Goal: Task Accomplishment & Management: Manage account settings

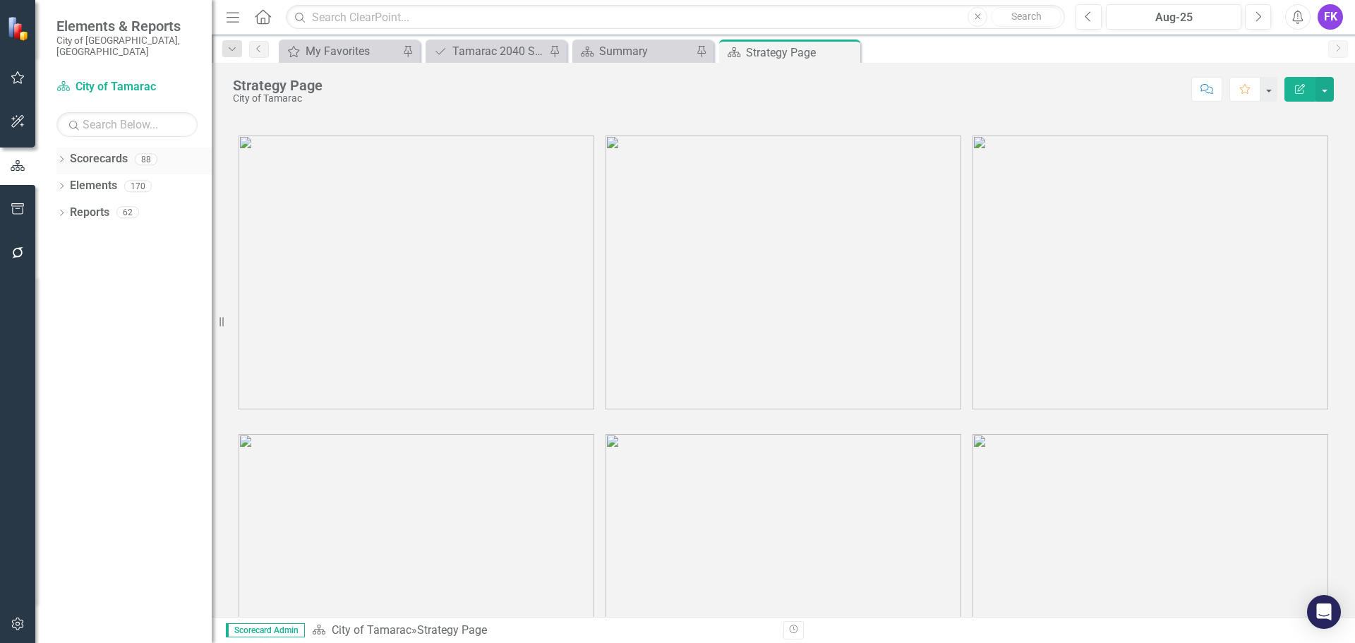
click at [90, 151] on link "Scorecards" at bounding box center [99, 159] width 58 height 16
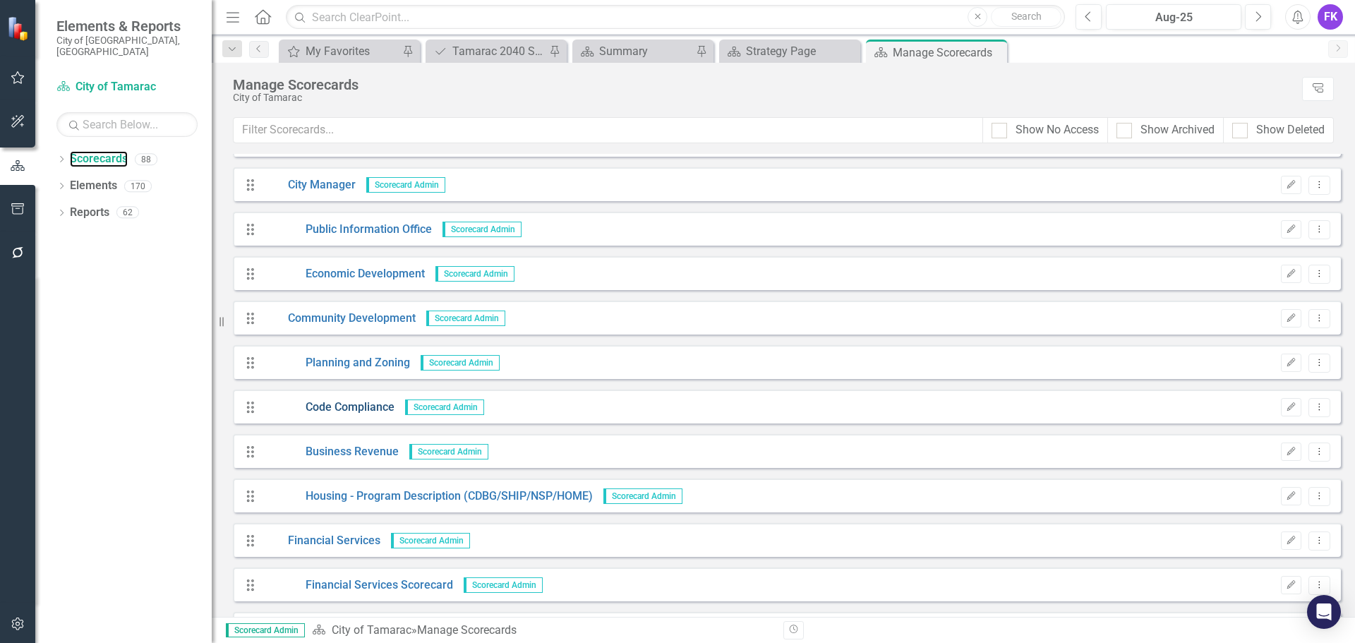
scroll to position [635, 0]
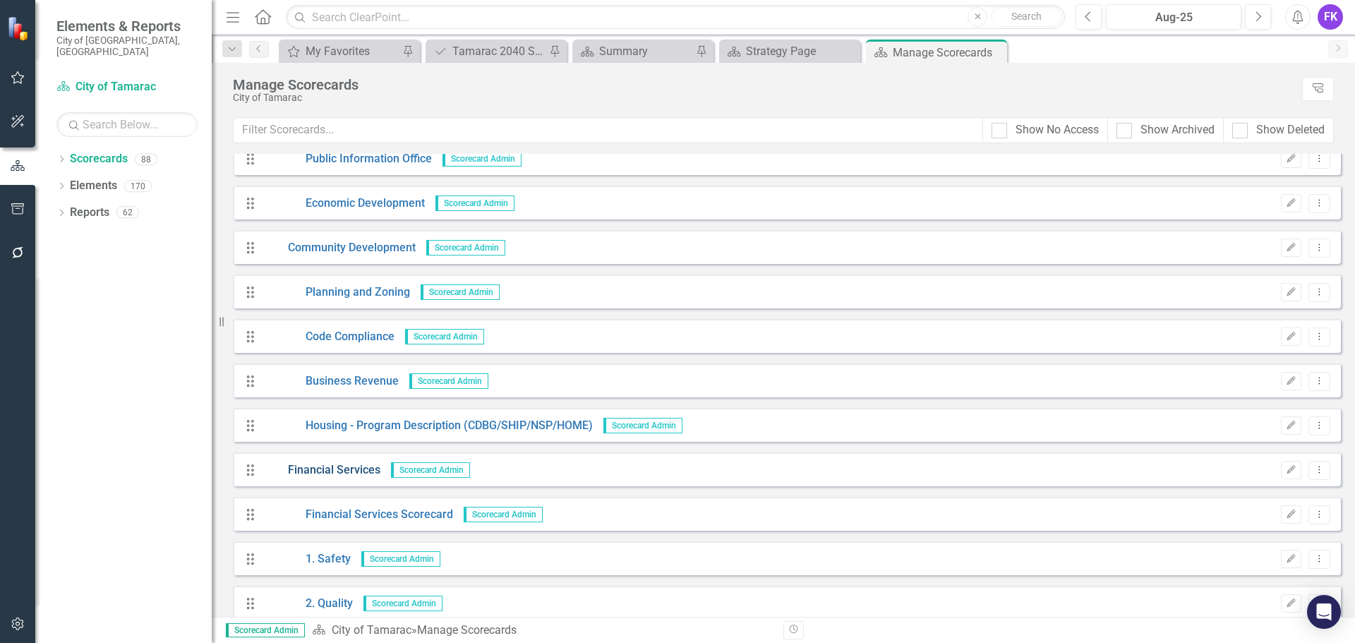
click at [311, 468] on link "Financial Services" at bounding box center [321, 470] width 117 height 16
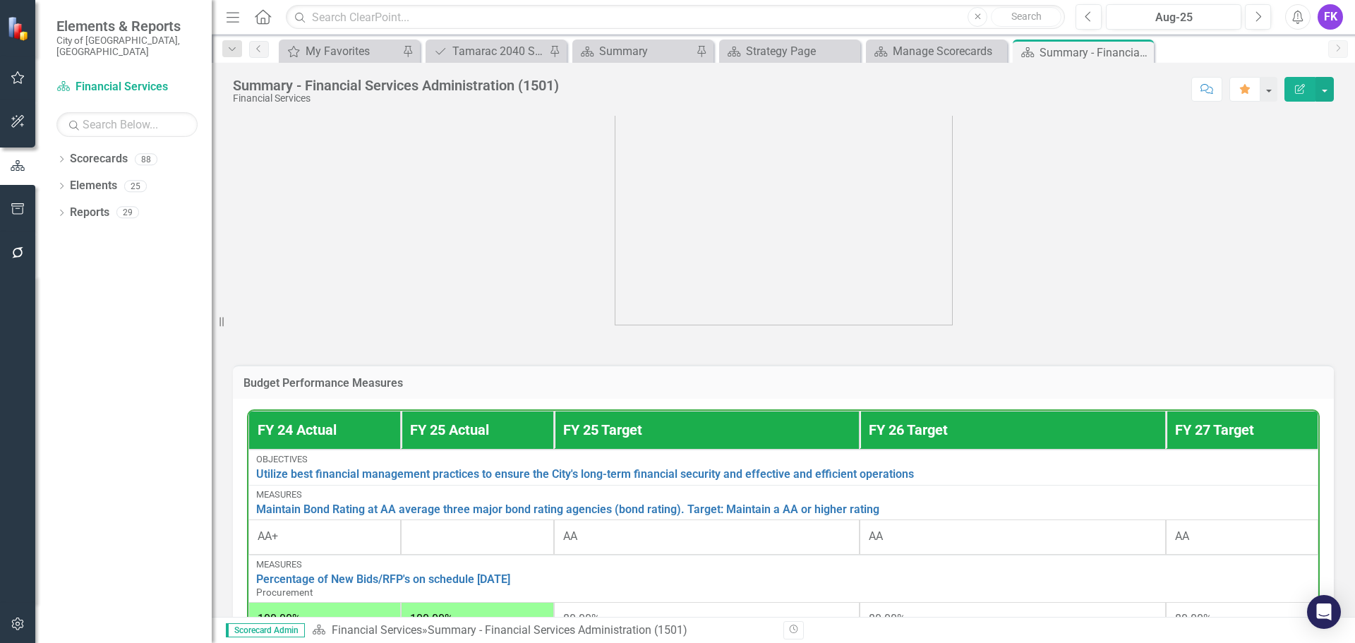
click at [459, 546] on div at bounding box center [477, 537] width 134 height 17
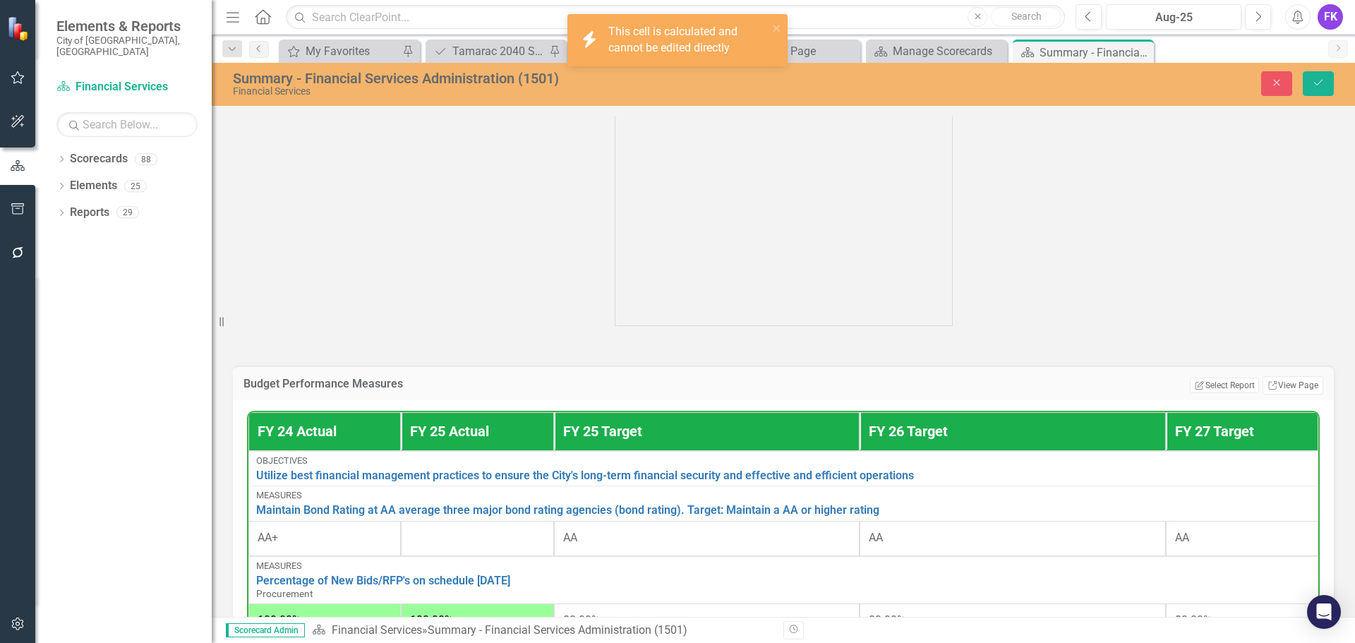
click at [448, 431] on th "FY 25 Actual" at bounding box center [477, 431] width 152 height 39
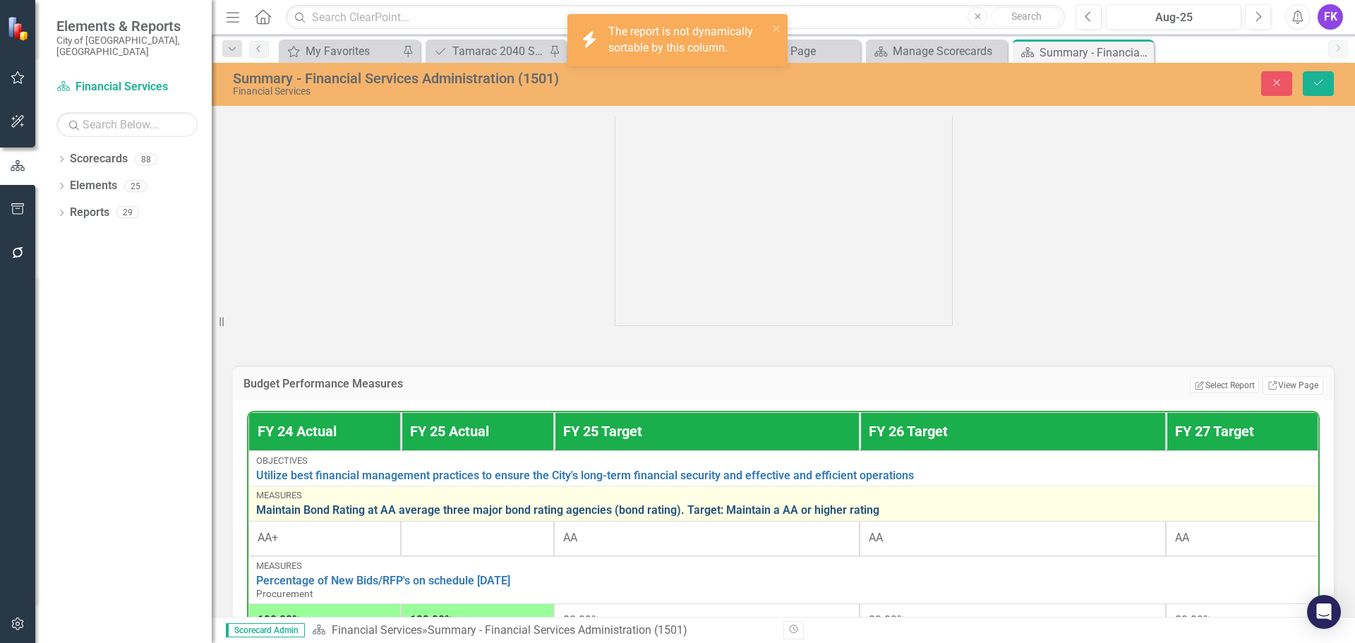
click at [433, 510] on link "Maintain Bond Rating at AA average three major bond rating agencies (bond ratin…" at bounding box center [783, 510] width 1055 height 13
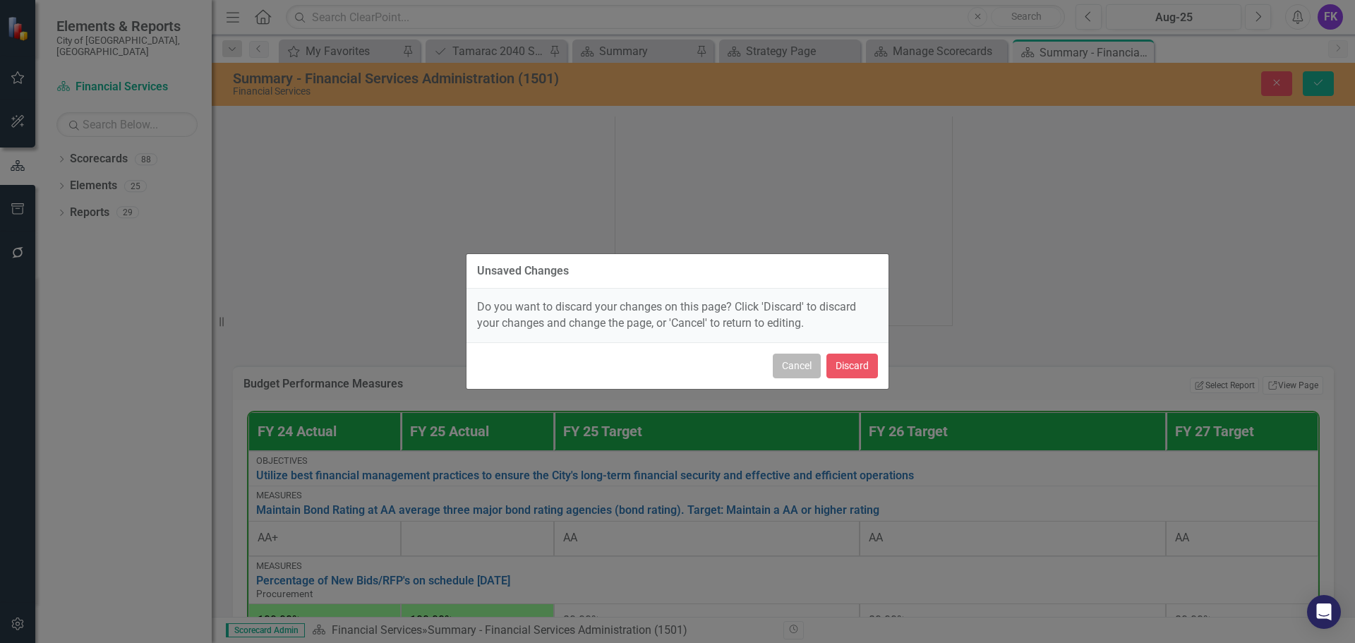
click at [806, 355] on button "Cancel" at bounding box center [797, 366] width 48 height 25
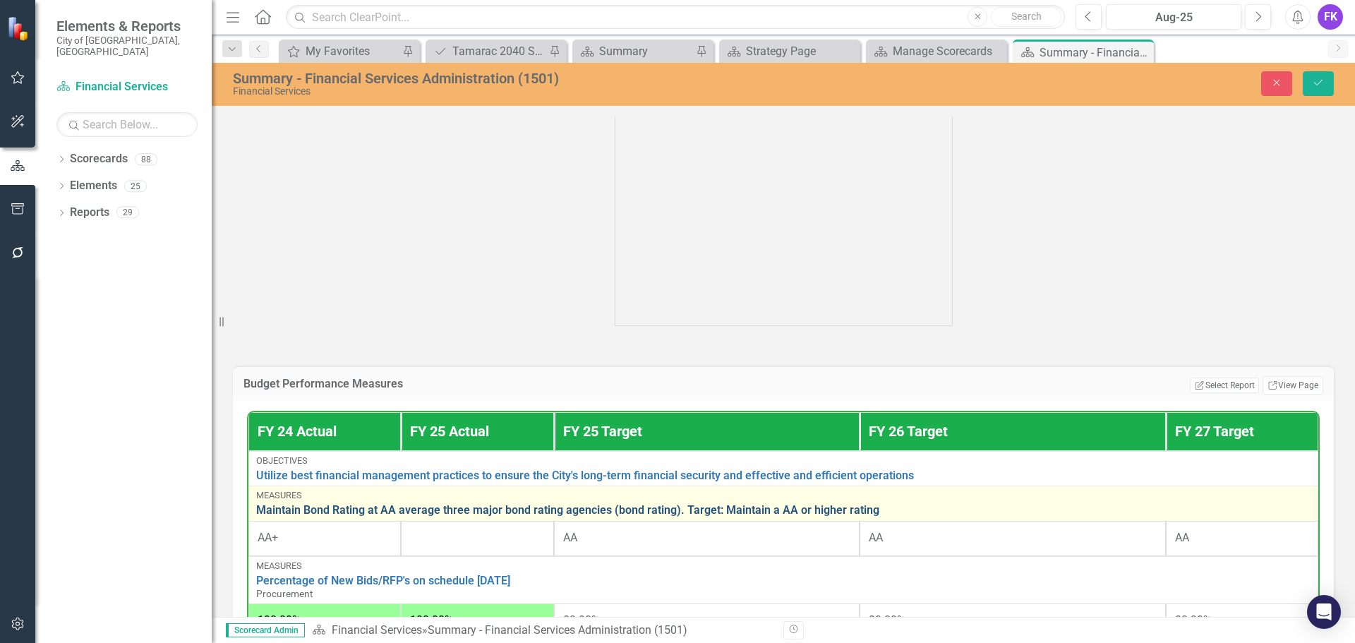
click at [392, 513] on link "Maintain Bond Rating at AA average three major bond rating agencies (bond ratin…" at bounding box center [783, 510] width 1055 height 13
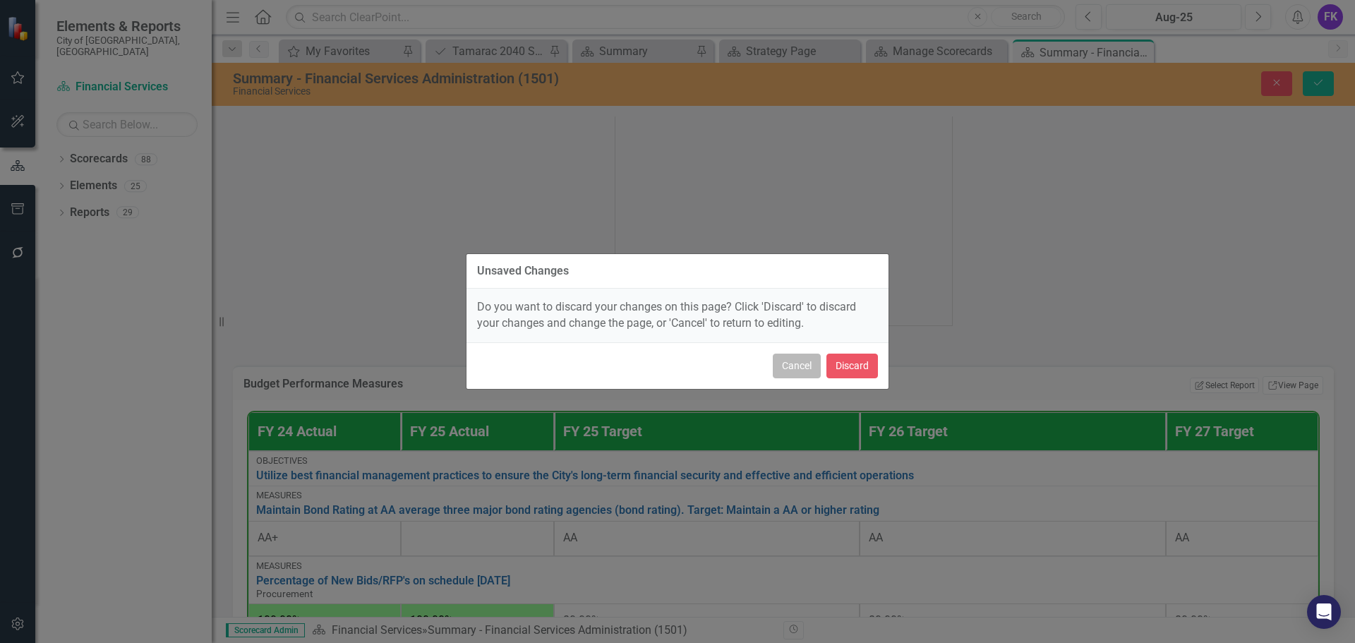
click at [788, 364] on button "Cancel" at bounding box center [797, 366] width 48 height 25
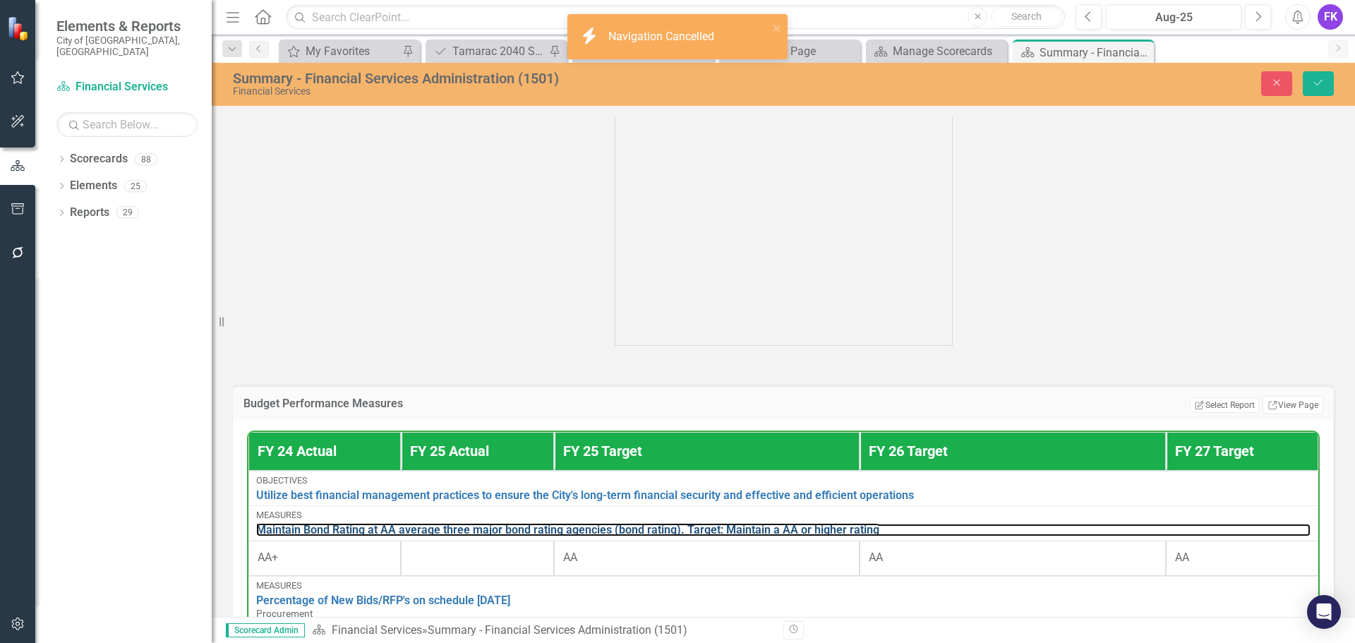
scroll to position [353, 0]
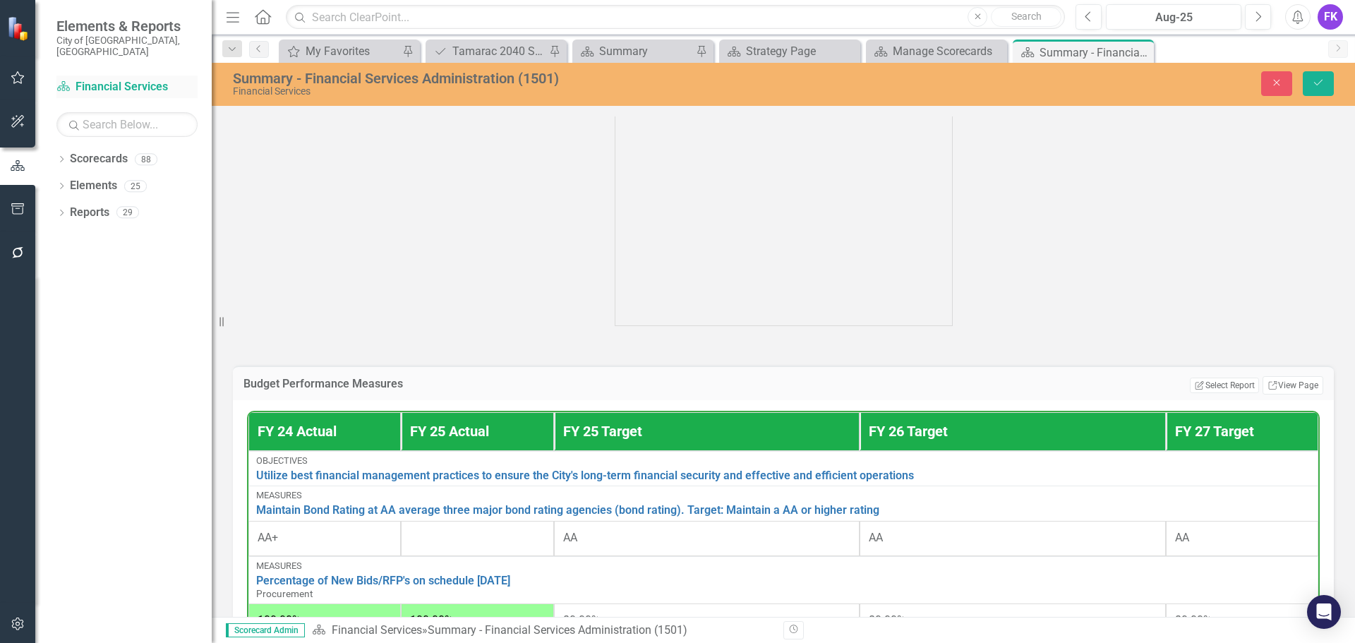
click at [146, 79] on link "Scorecard Financial Services" at bounding box center [126, 87] width 141 height 16
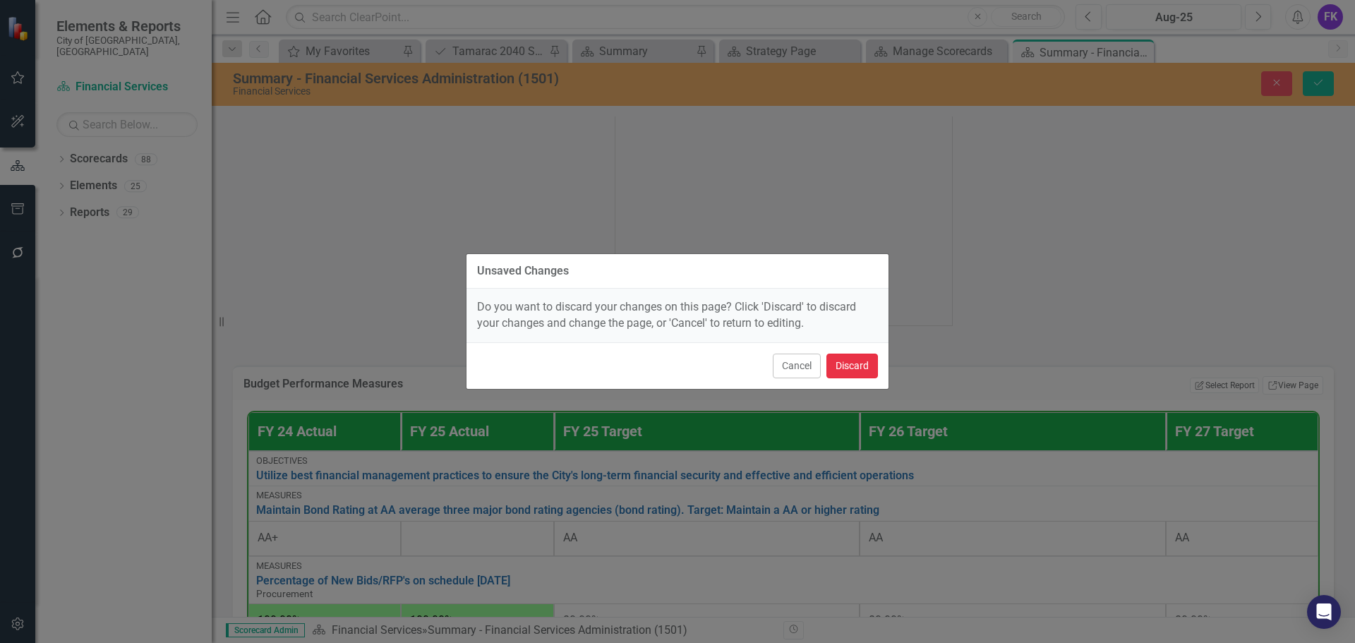
click at [873, 371] on button "Discard" at bounding box center [853, 366] width 52 height 25
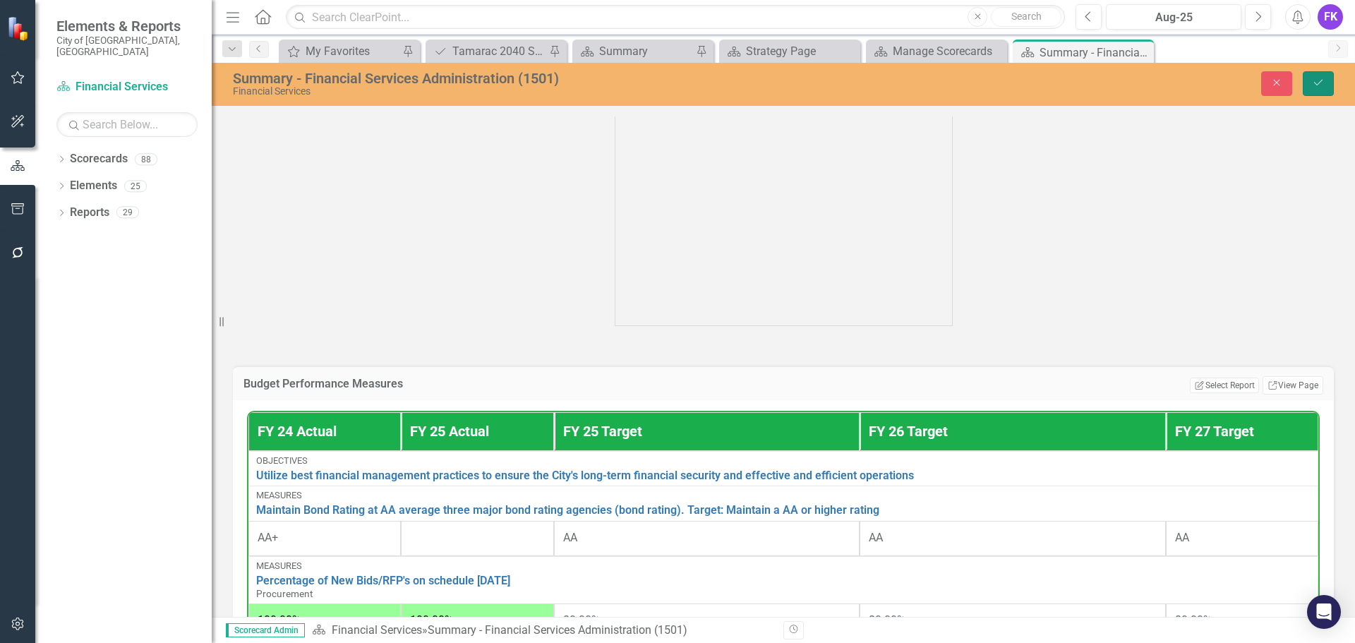
drag, startPoint x: 1312, startPoint y: 80, endPoint x: 1316, endPoint y: 88, distance: 9.2
click at [1313, 80] on icon "Save" at bounding box center [1318, 83] width 13 height 10
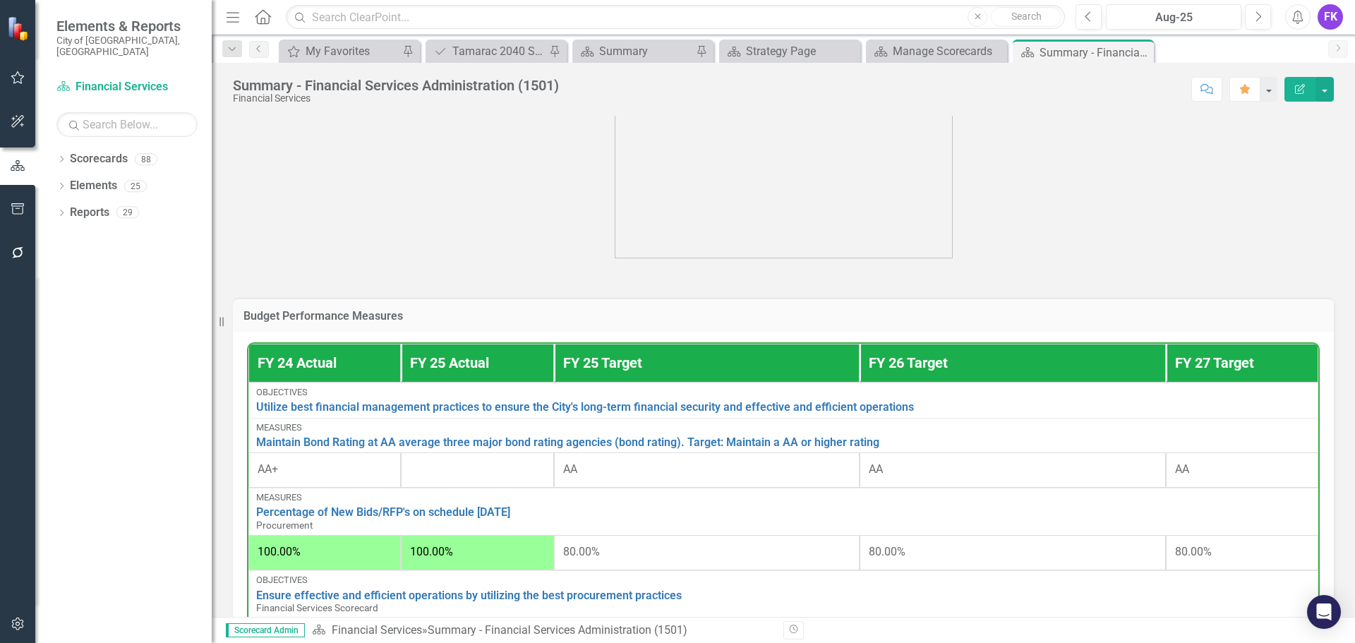
scroll to position [424, 0]
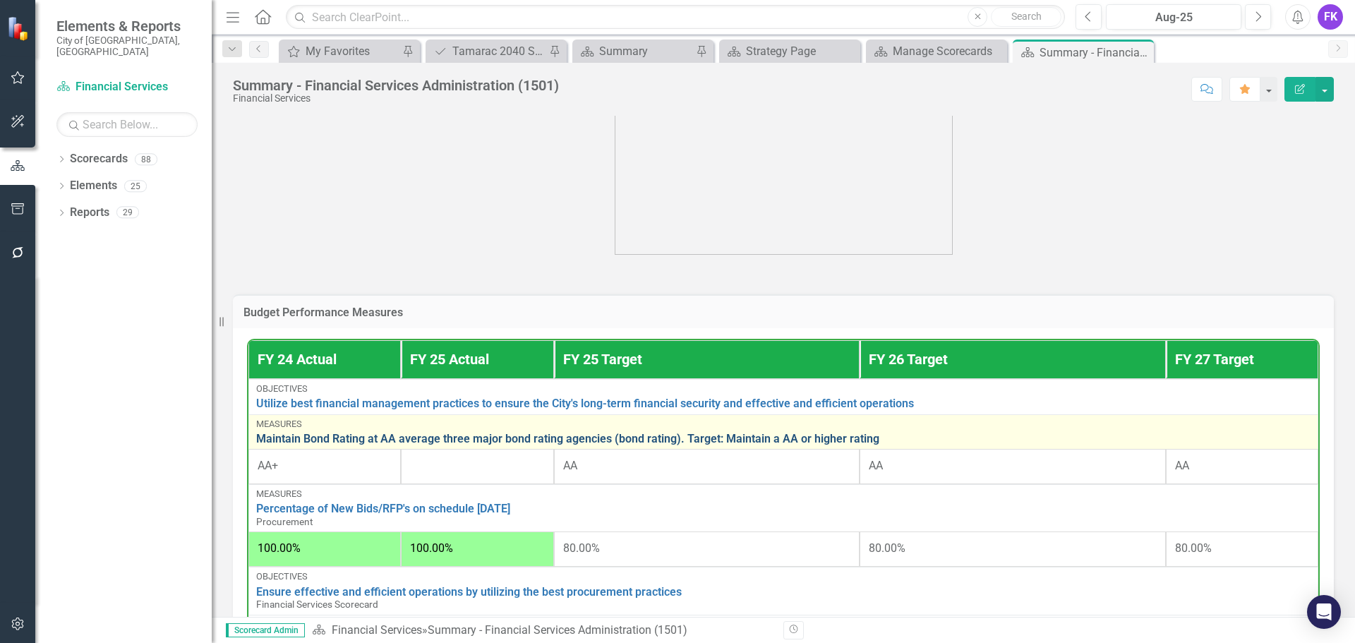
click at [467, 441] on link "Maintain Bond Rating at AA average three major bond rating agencies (bond ratin…" at bounding box center [783, 439] width 1055 height 13
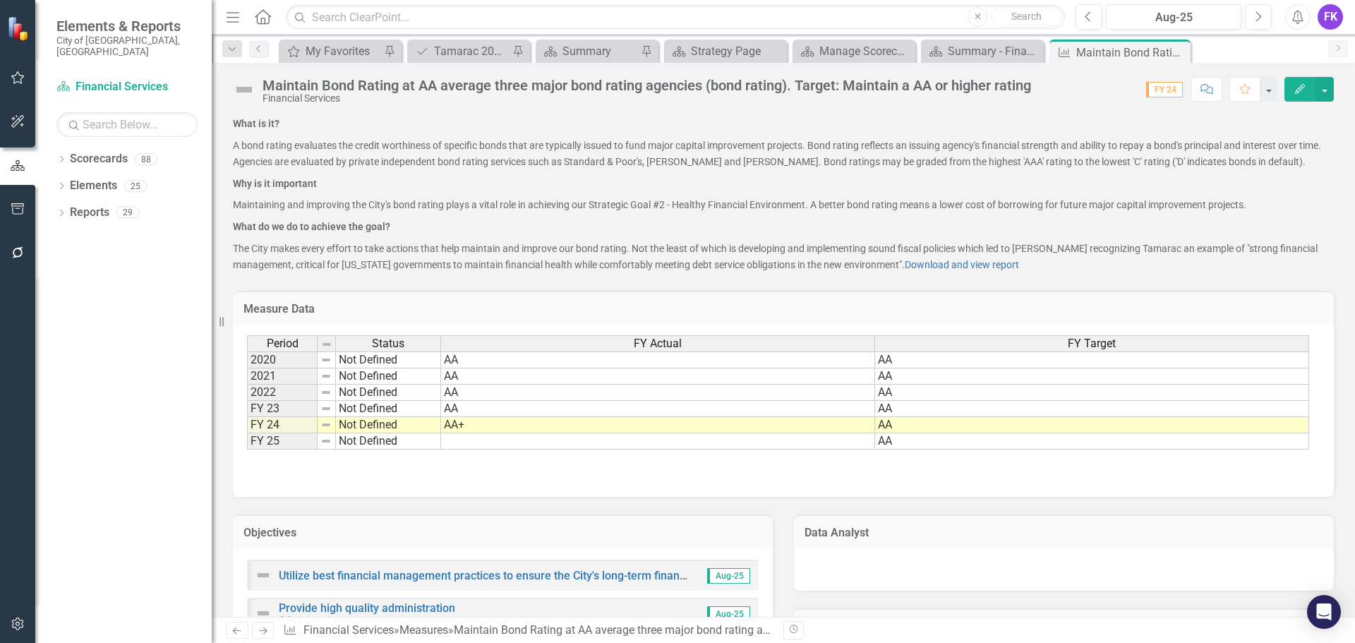
click at [475, 446] on td at bounding box center [658, 441] width 434 height 16
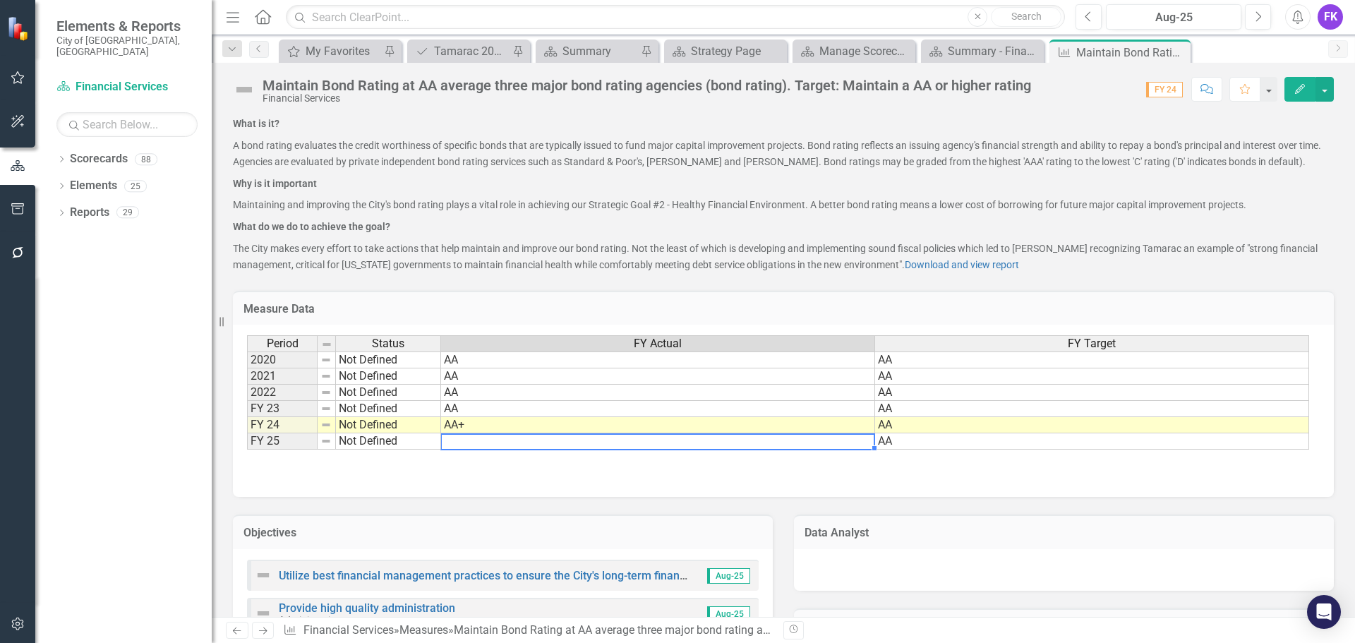
click at [475, 446] on td at bounding box center [658, 441] width 434 height 16
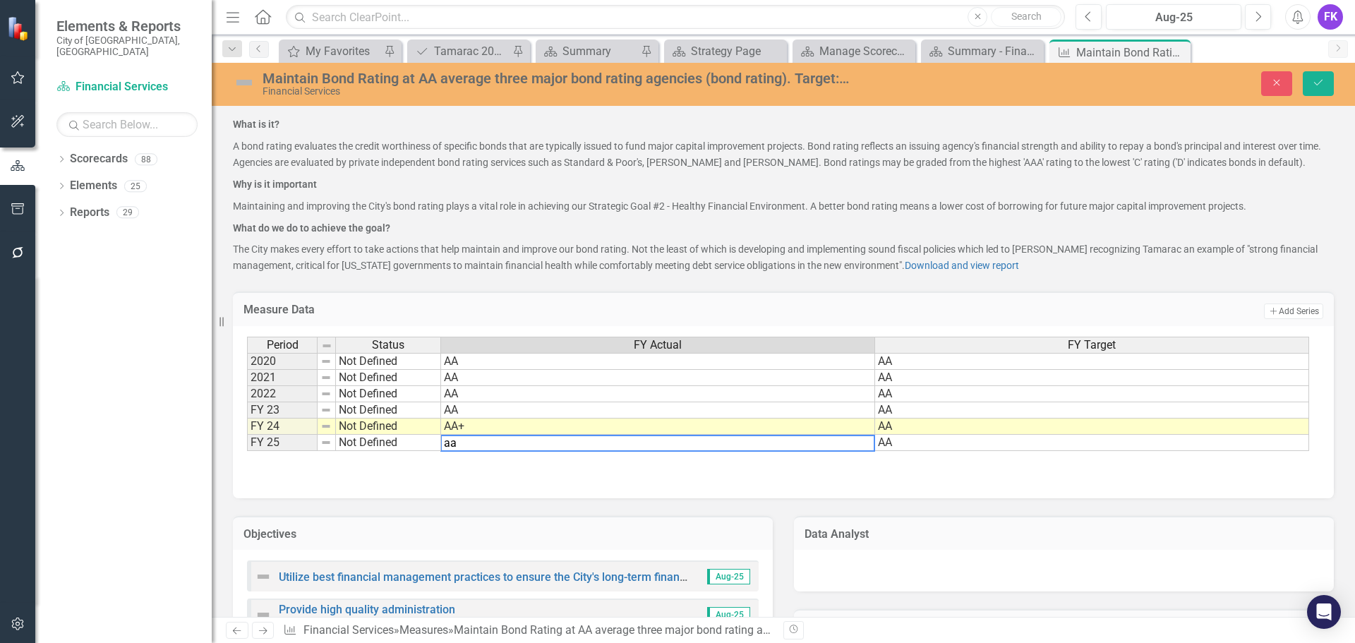
type textarea "a"
type textarea "AA+"
click at [1311, 83] on button "Save" at bounding box center [1318, 83] width 31 height 25
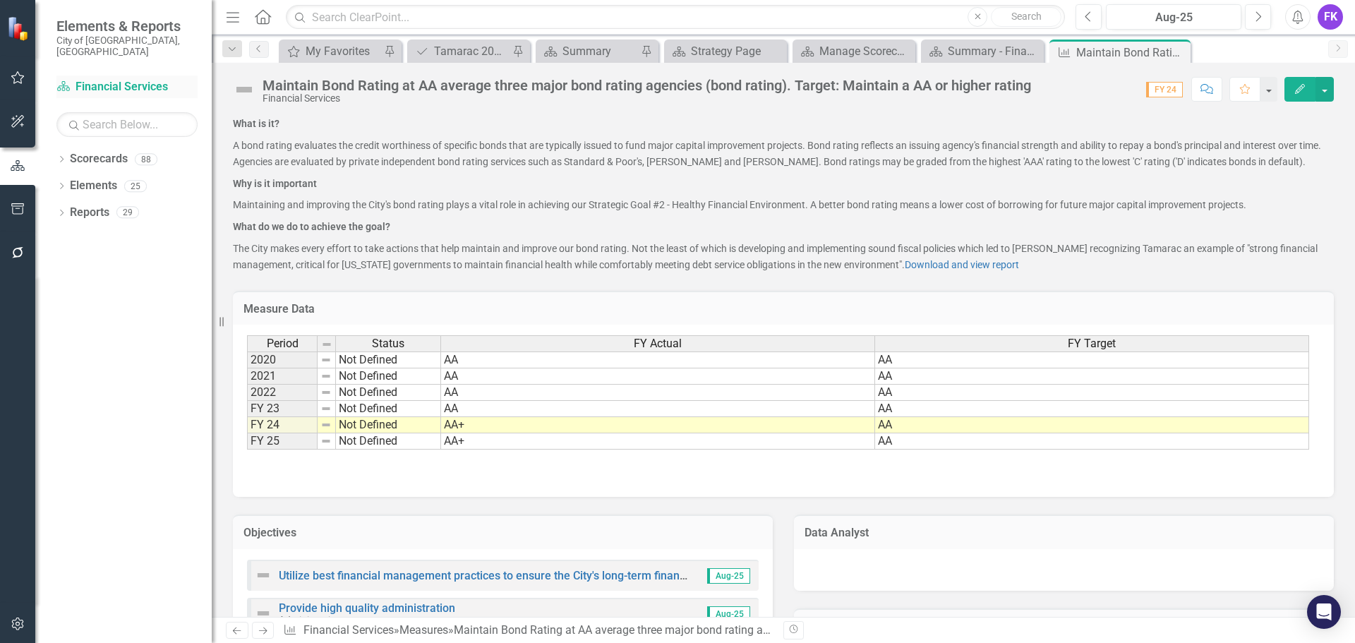
click at [147, 79] on link "Scorecard Financial Services" at bounding box center [126, 87] width 141 height 16
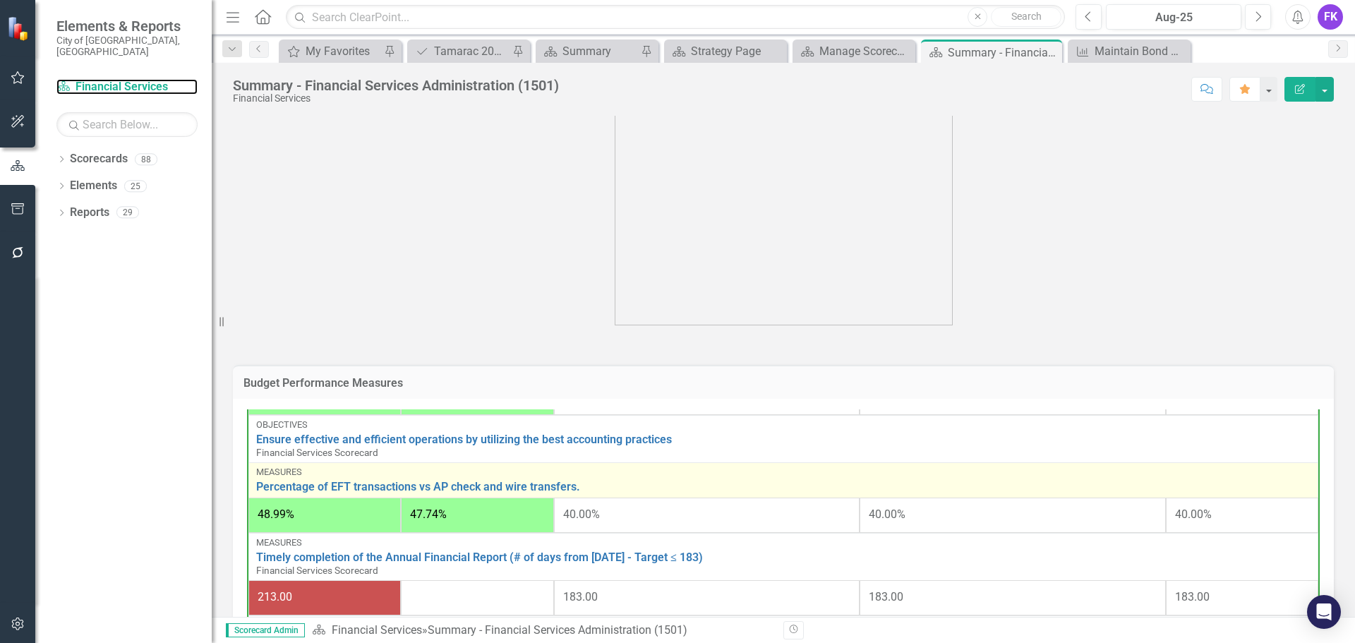
scroll to position [424, 0]
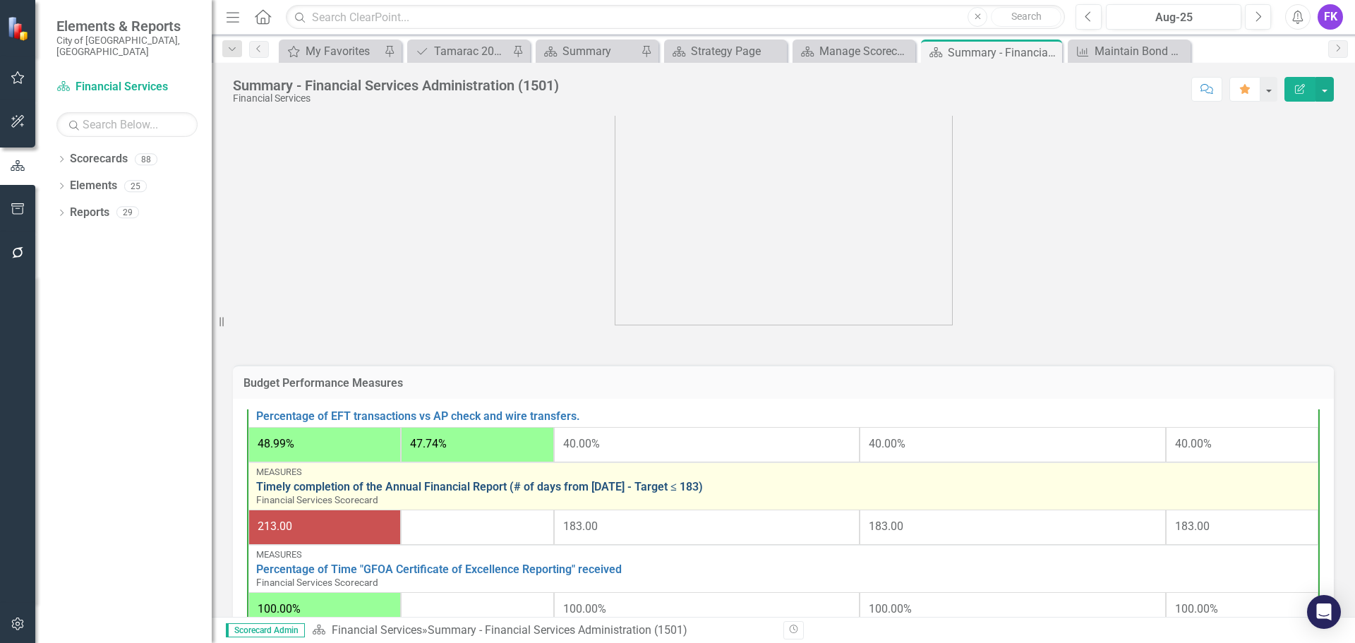
click at [473, 488] on link "Timely completion of the Annual Financial Report (# of days from [DATE] - Targe…" at bounding box center [783, 487] width 1055 height 13
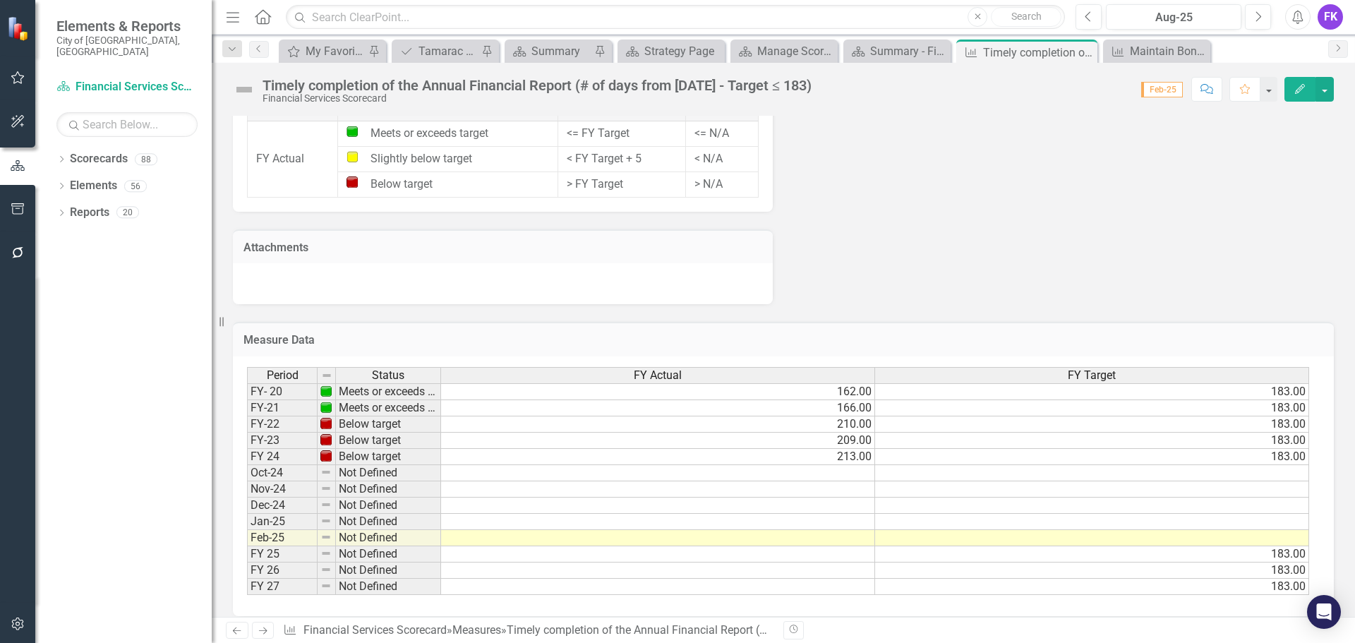
scroll to position [891, 0]
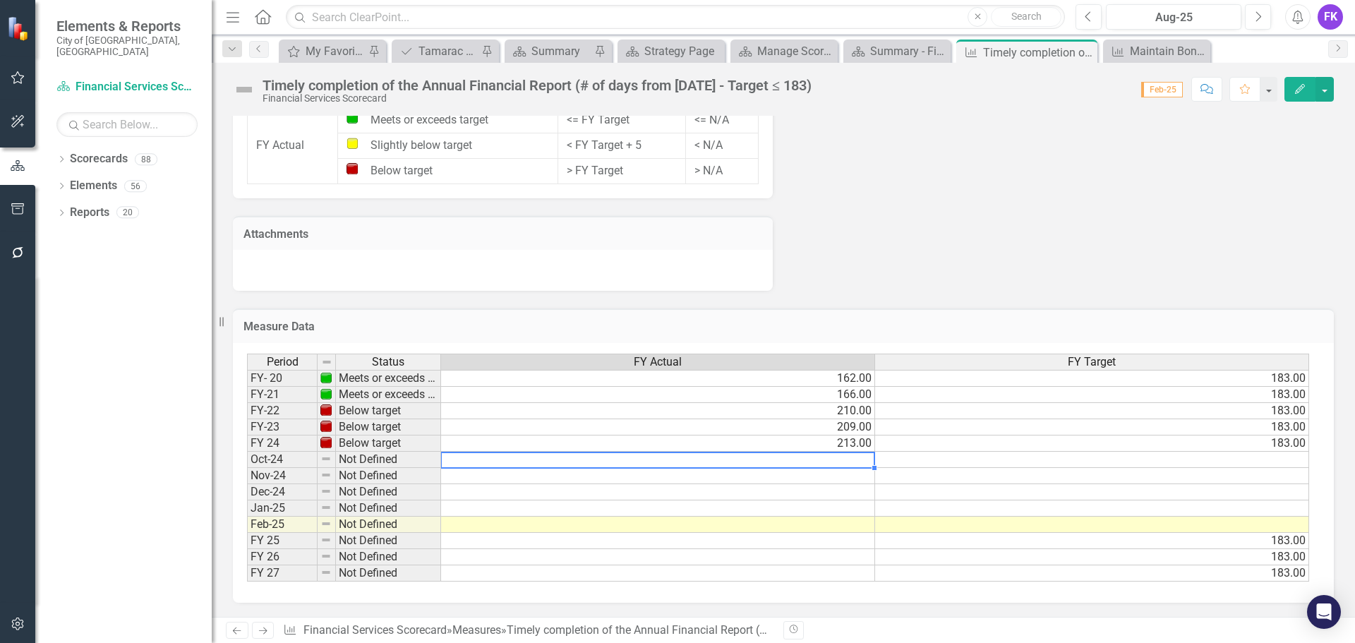
click at [813, 459] on td at bounding box center [658, 460] width 434 height 16
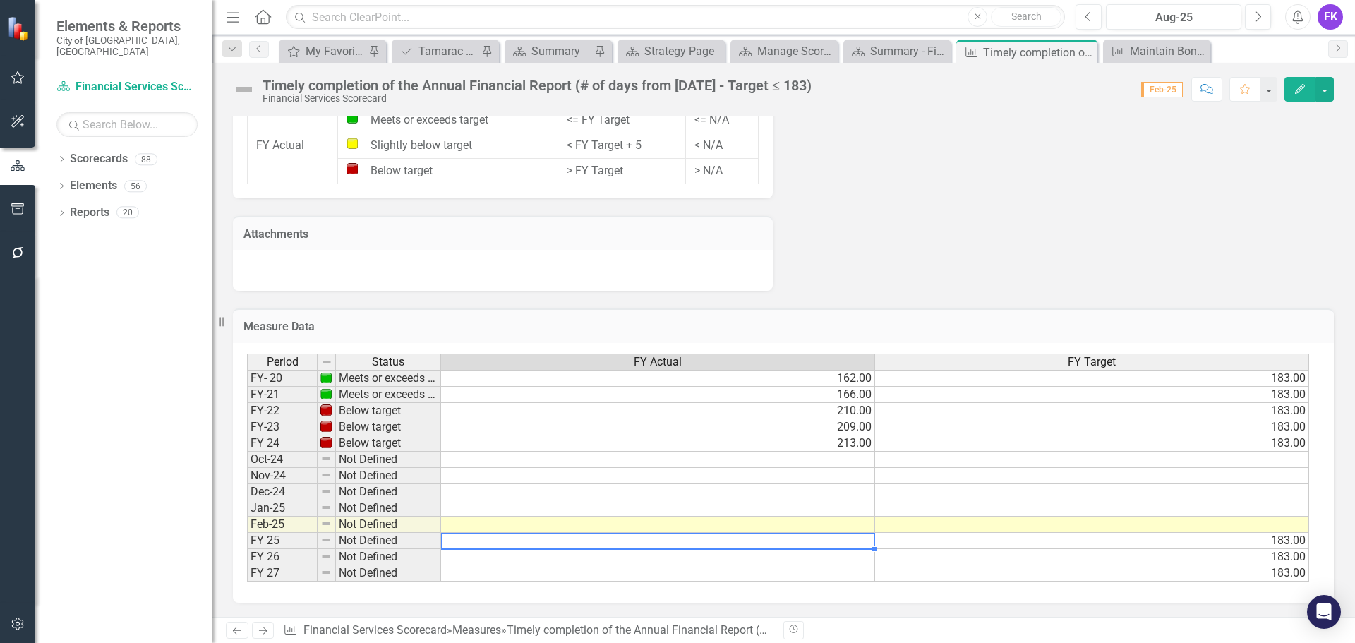
click at [657, 539] on td at bounding box center [658, 541] width 434 height 16
click at [658, 539] on td at bounding box center [658, 541] width 434 height 16
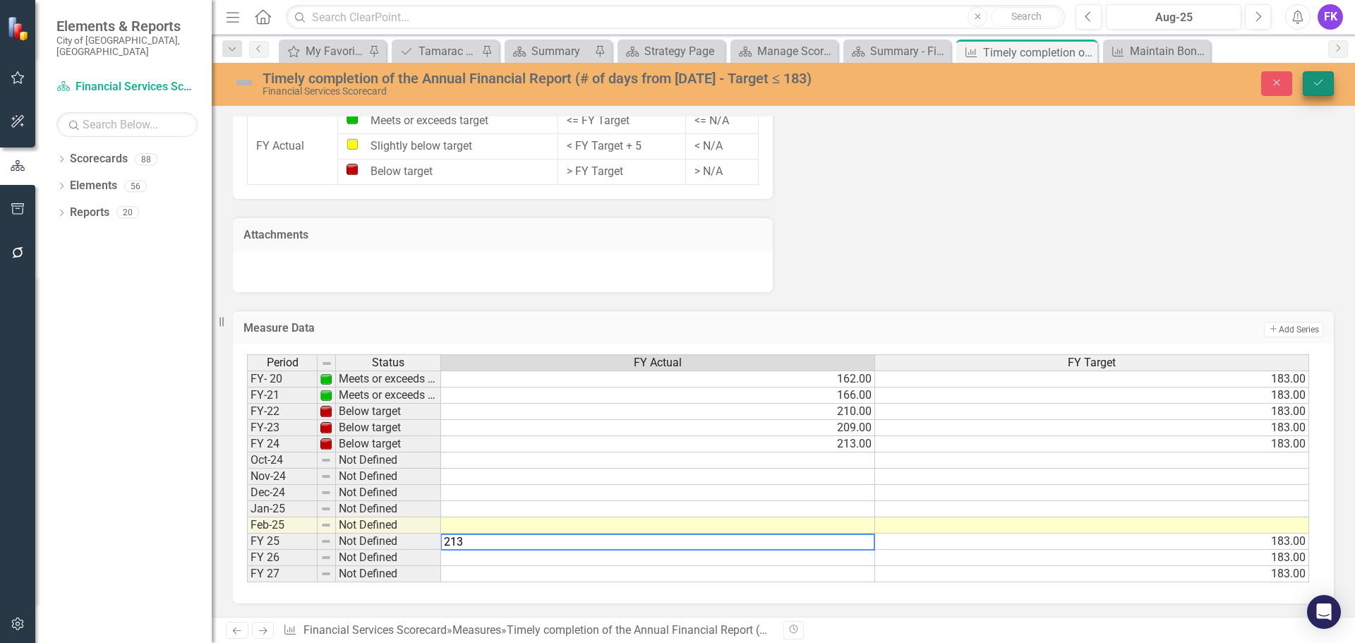
type textarea "213"
click at [1315, 78] on icon "Save" at bounding box center [1318, 83] width 13 height 10
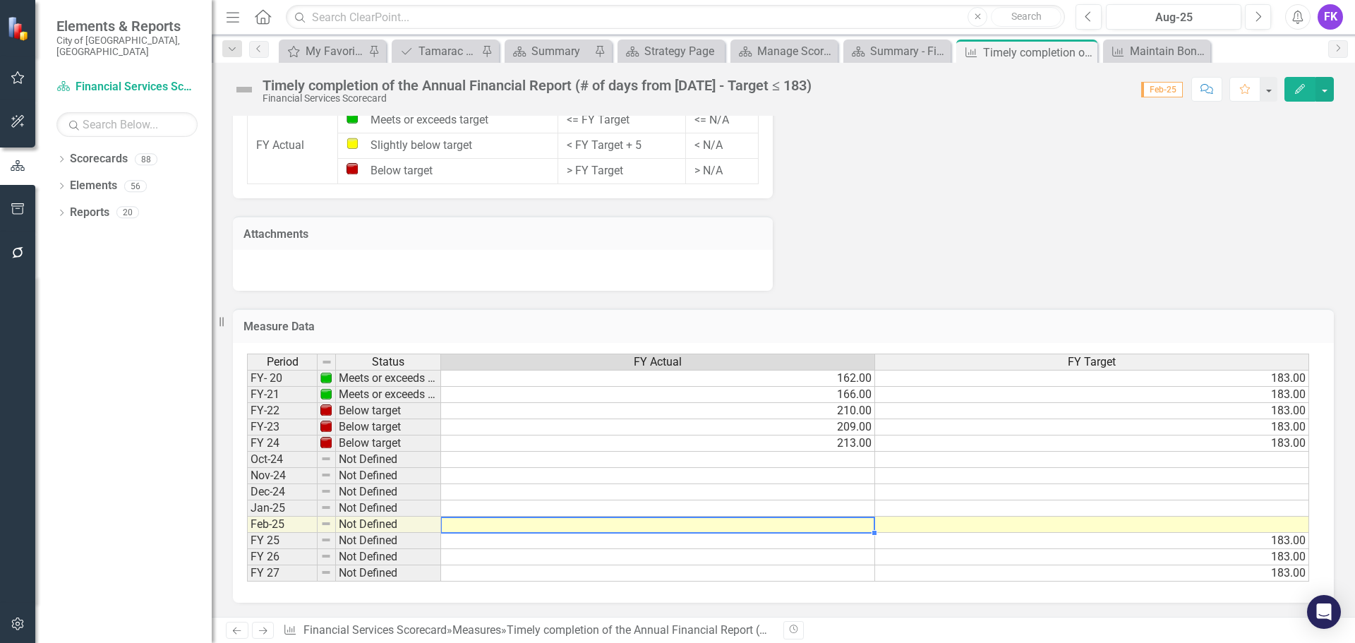
click at [853, 518] on td at bounding box center [658, 525] width 434 height 16
click at [860, 528] on td at bounding box center [658, 525] width 434 height 16
click at [858, 528] on td at bounding box center [658, 525] width 434 height 16
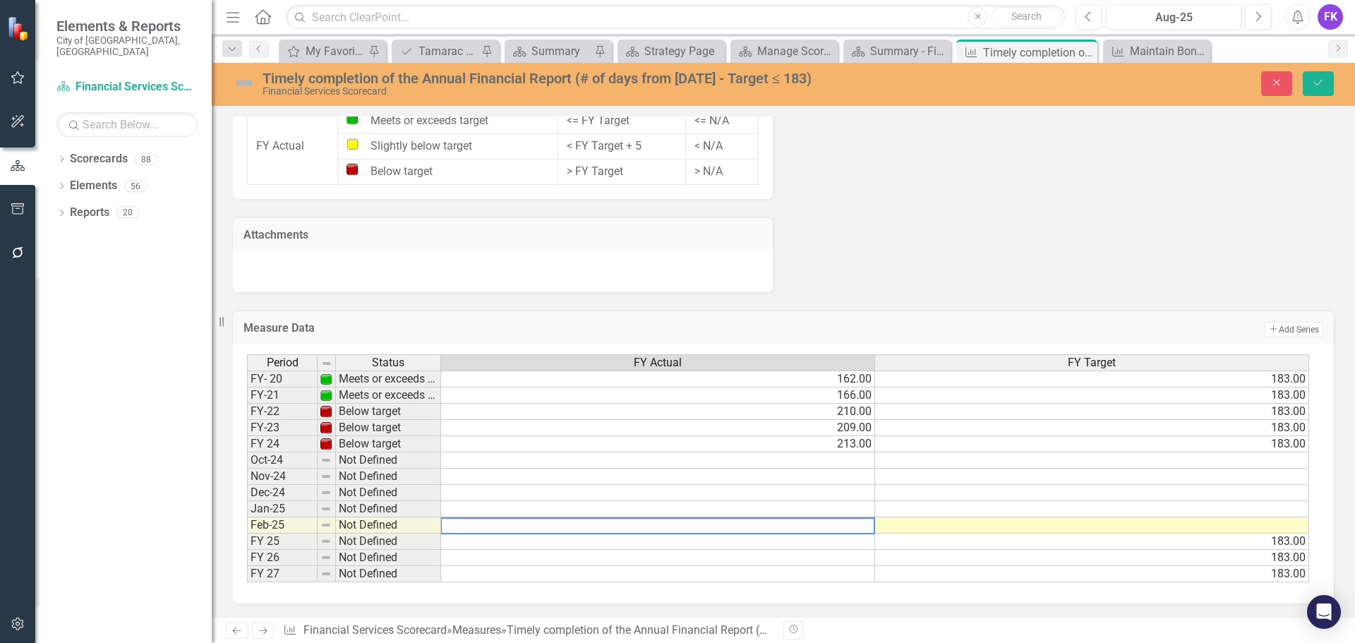
click at [1258, 526] on td at bounding box center [1092, 525] width 434 height 16
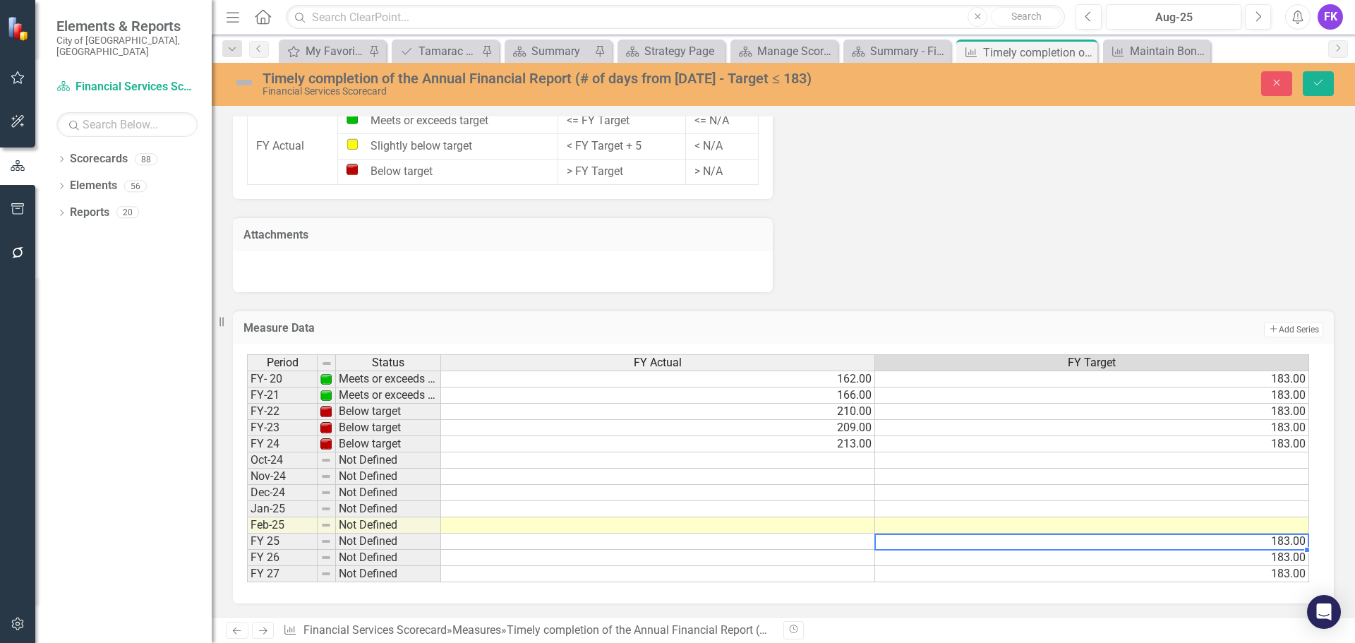
click at [1290, 539] on td "183.00" at bounding box center [1092, 542] width 434 height 16
click at [1291, 560] on td "183.00" at bounding box center [1092, 558] width 434 height 16
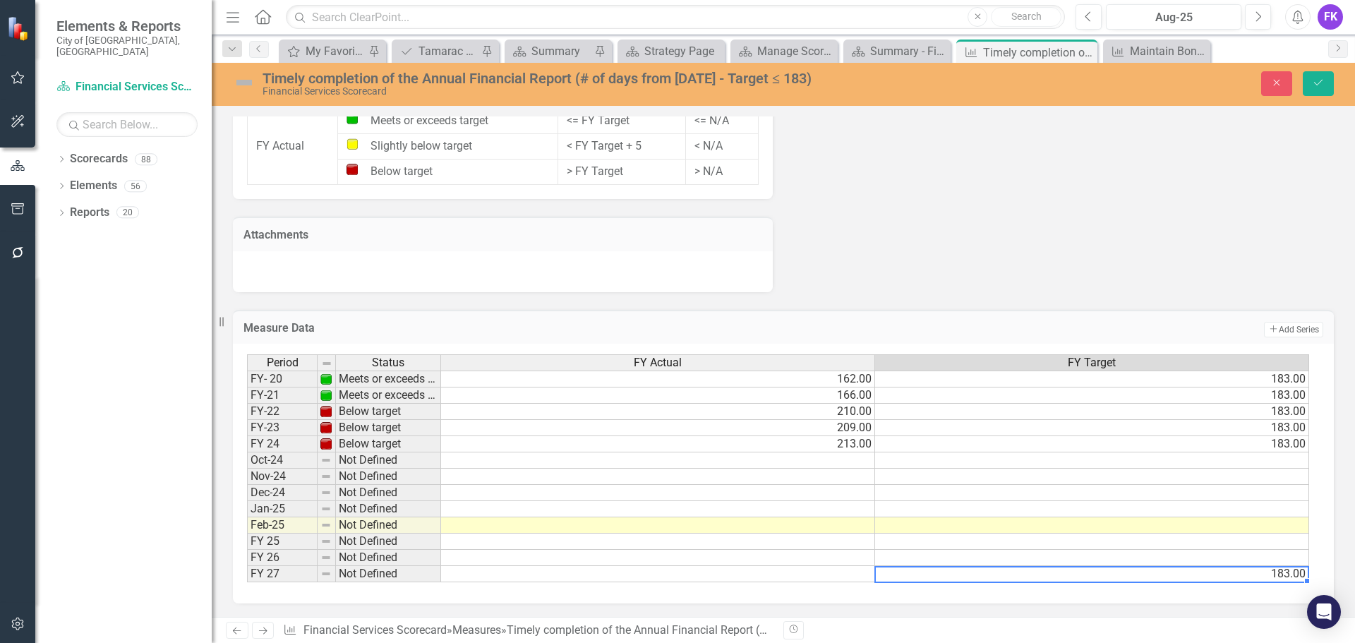
click at [1291, 572] on td "183.00" at bounding box center [1092, 574] width 434 height 16
click at [1259, 541] on td at bounding box center [1092, 542] width 434 height 16
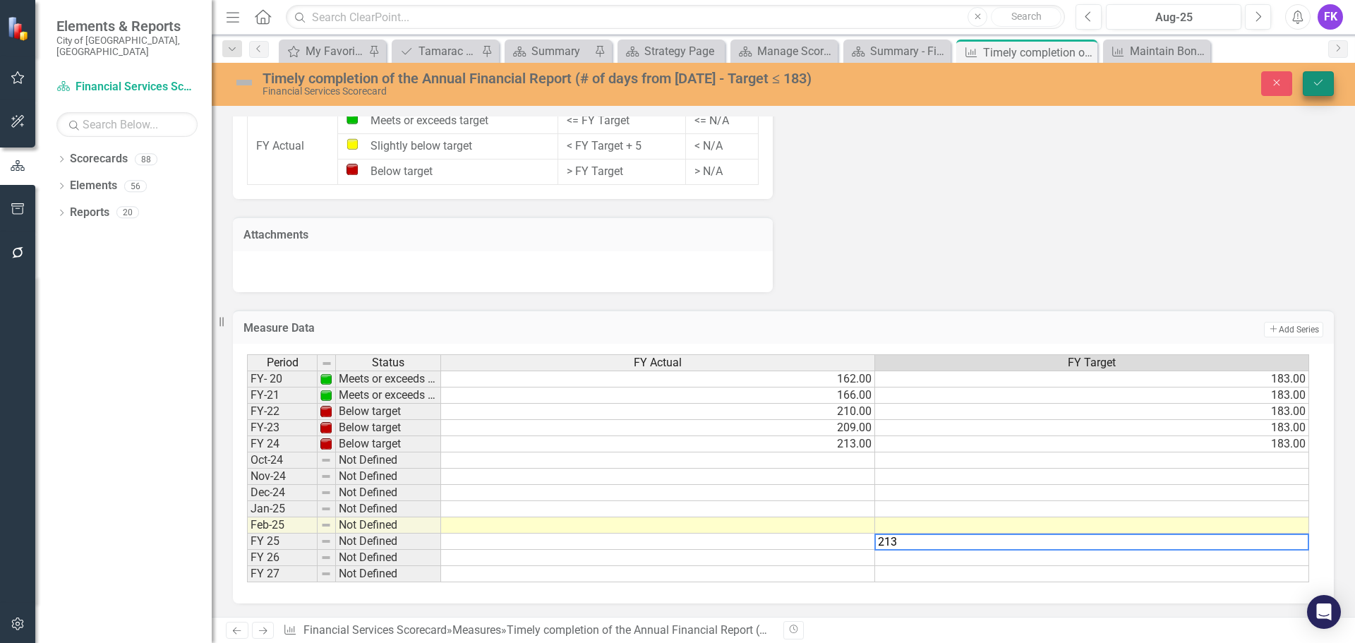
type textarea "213"
click at [1319, 80] on icon "Save" at bounding box center [1318, 83] width 13 height 10
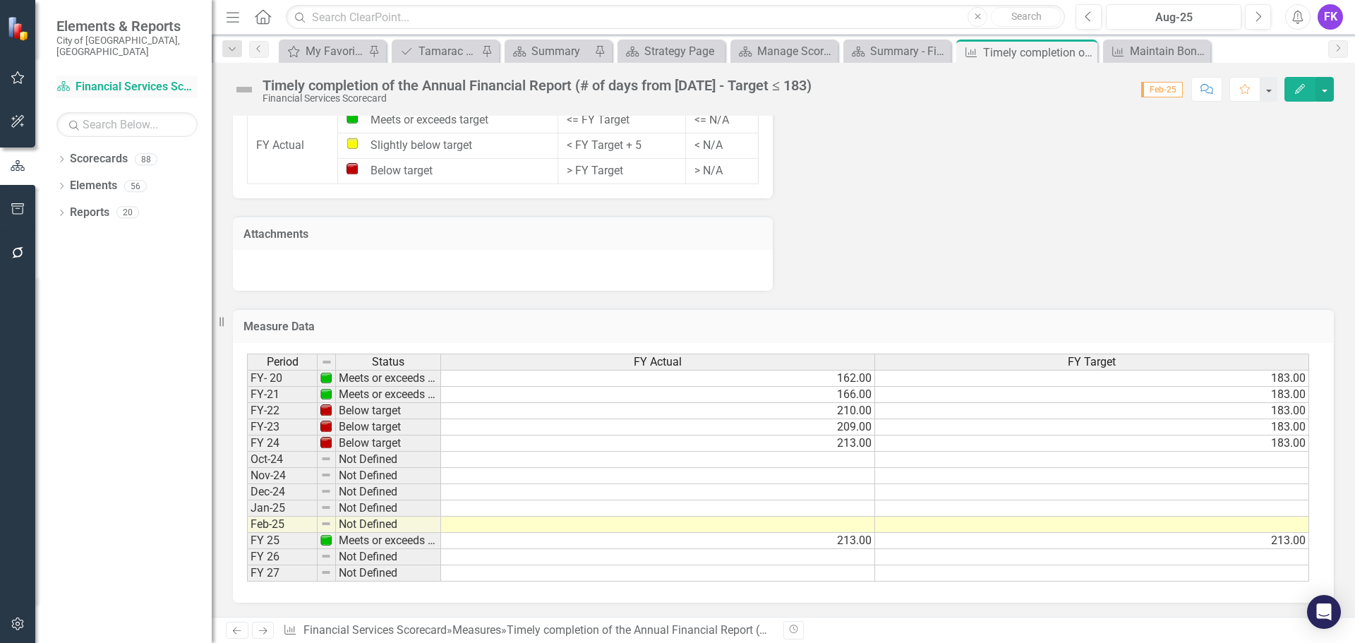
click at [83, 79] on link "Scorecard Financial Services Scorecard" at bounding box center [126, 87] width 141 height 16
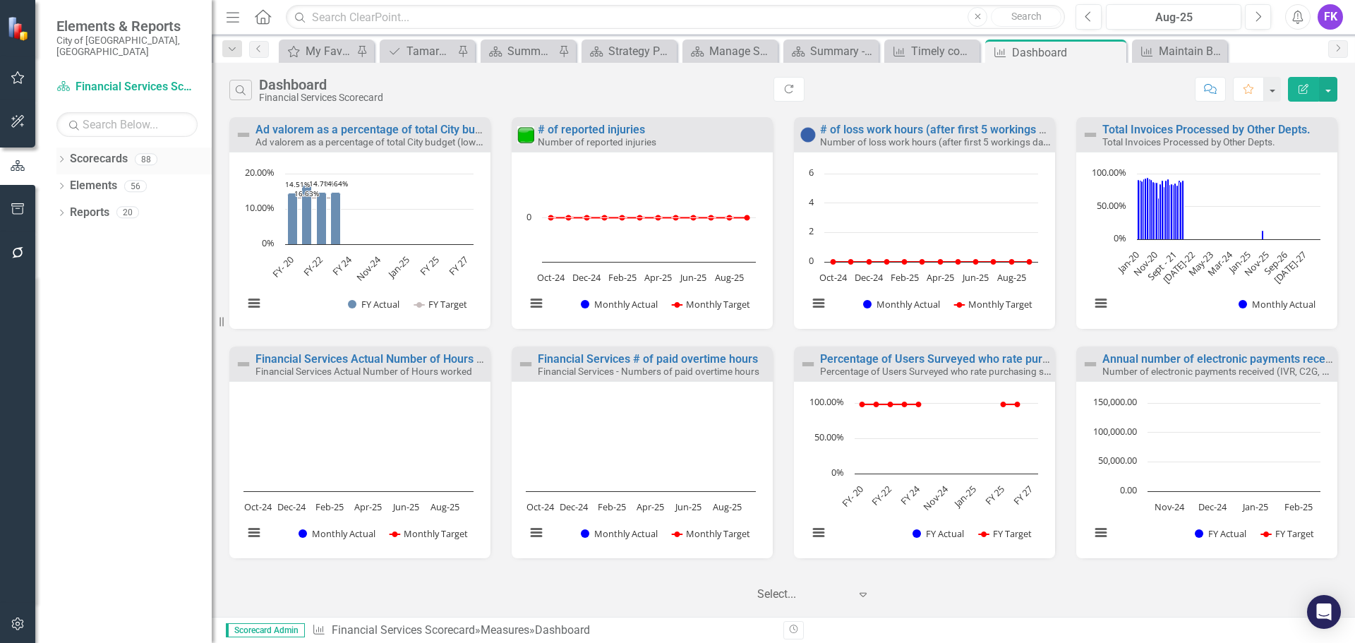
click at [99, 151] on link "Scorecards" at bounding box center [99, 159] width 58 height 16
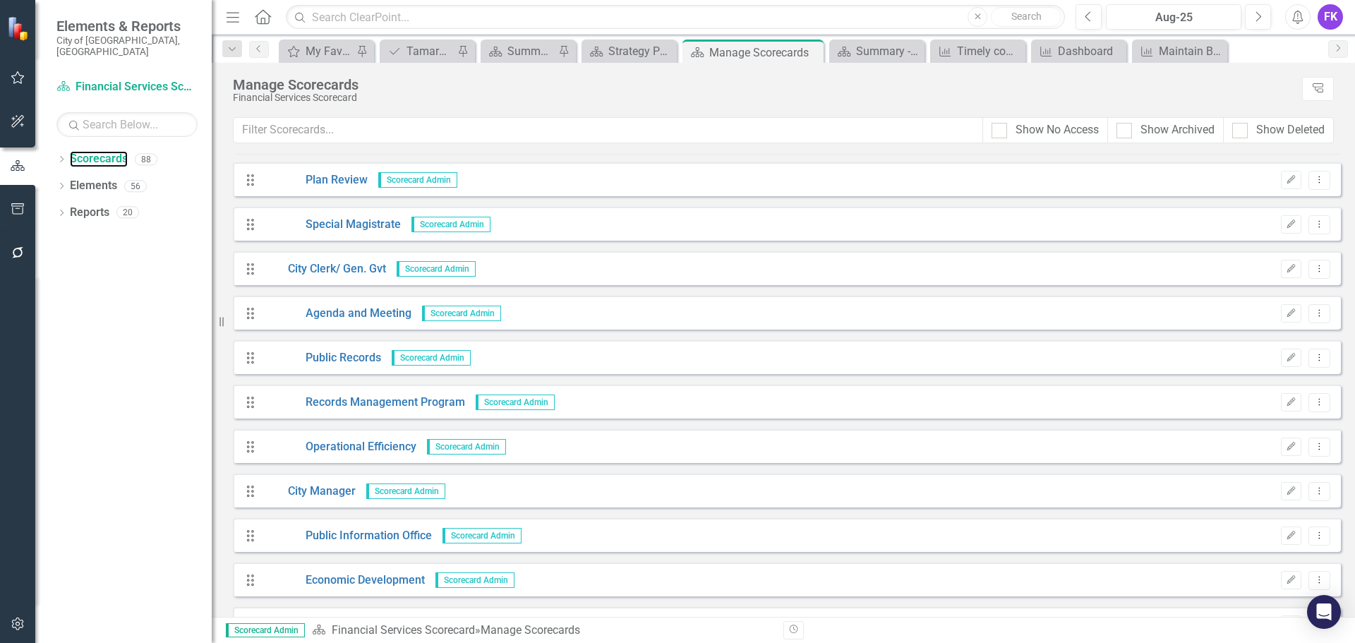
scroll to position [424, 0]
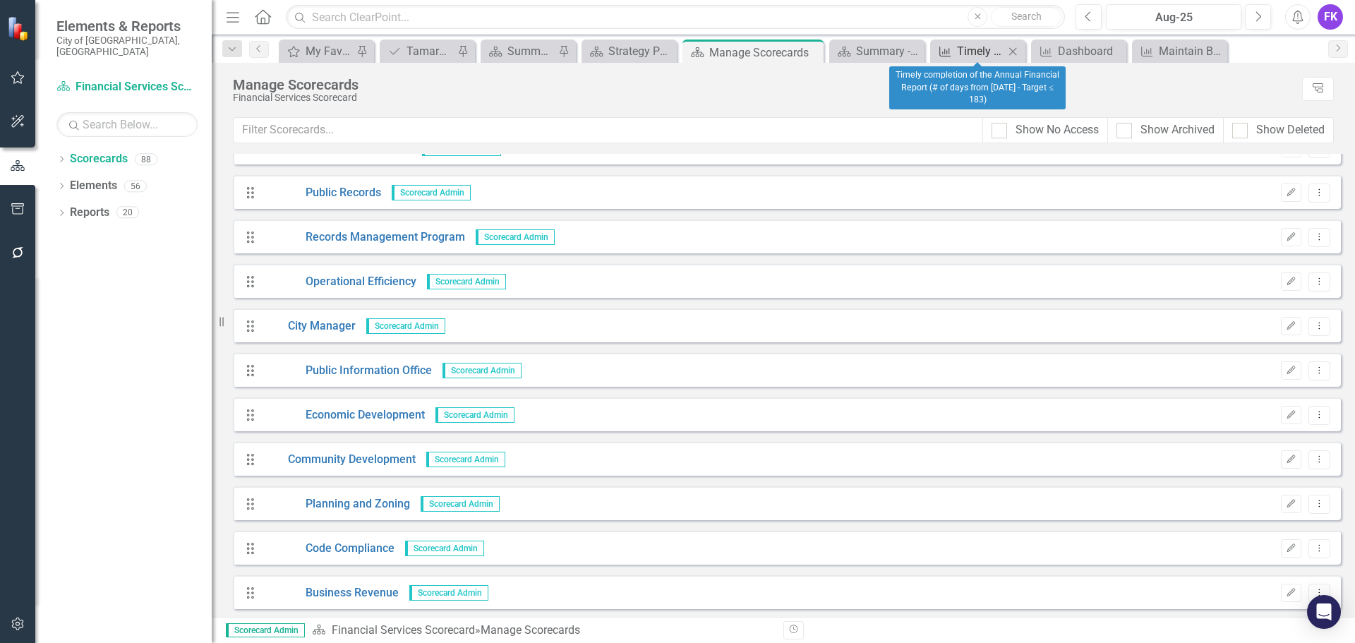
click at [980, 48] on div "Timely completion of the Annual Financial Report (# of days from [DATE] - Targe…" at bounding box center [980, 51] width 47 height 18
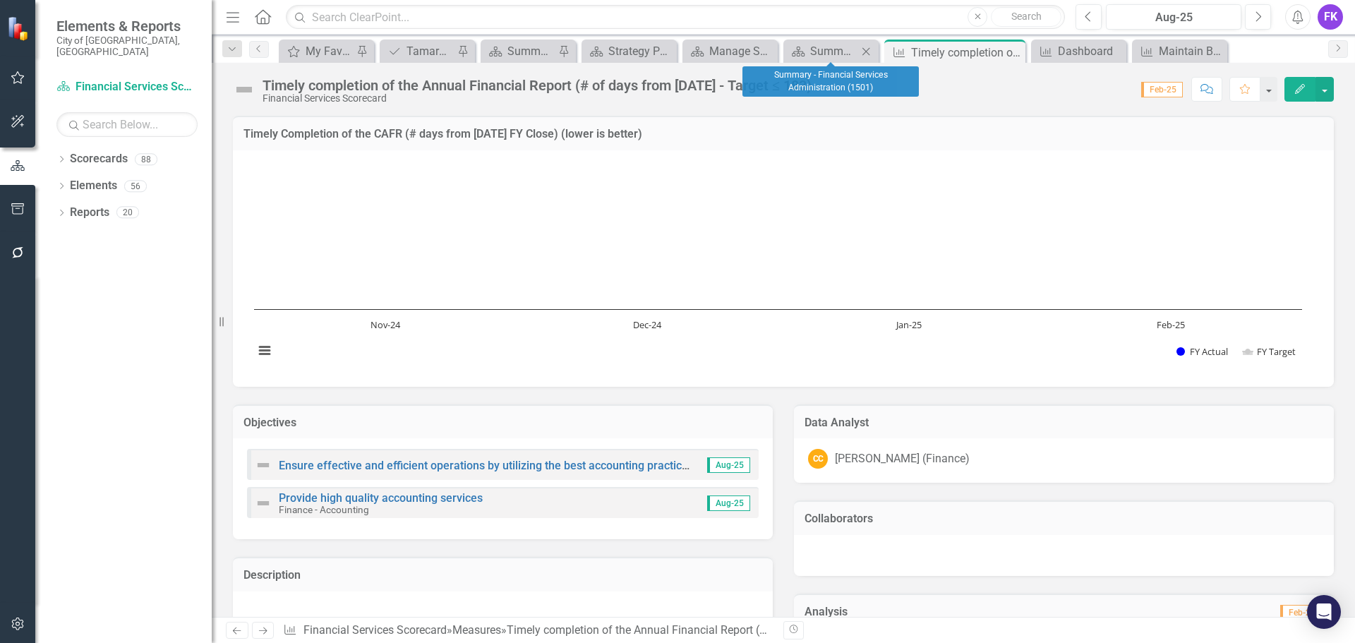
click at [864, 50] on icon "Close" at bounding box center [866, 51] width 14 height 11
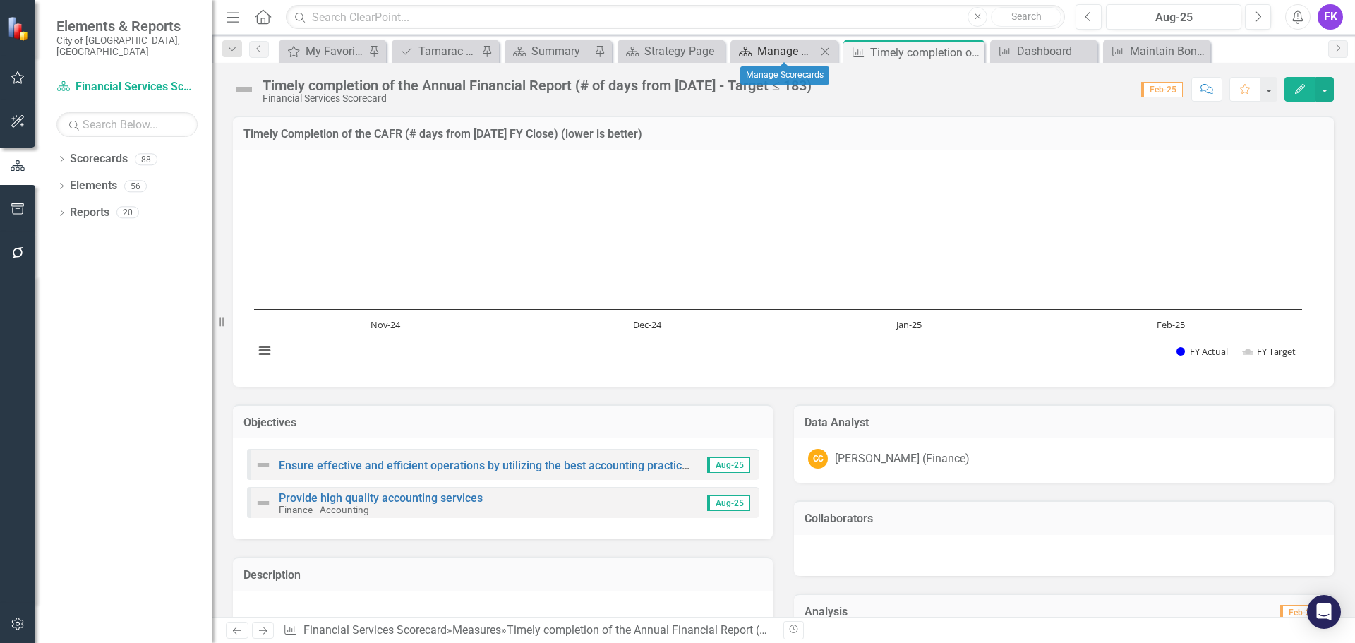
click at [786, 49] on div "Manage Scorecards" at bounding box center [786, 51] width 59 height 18
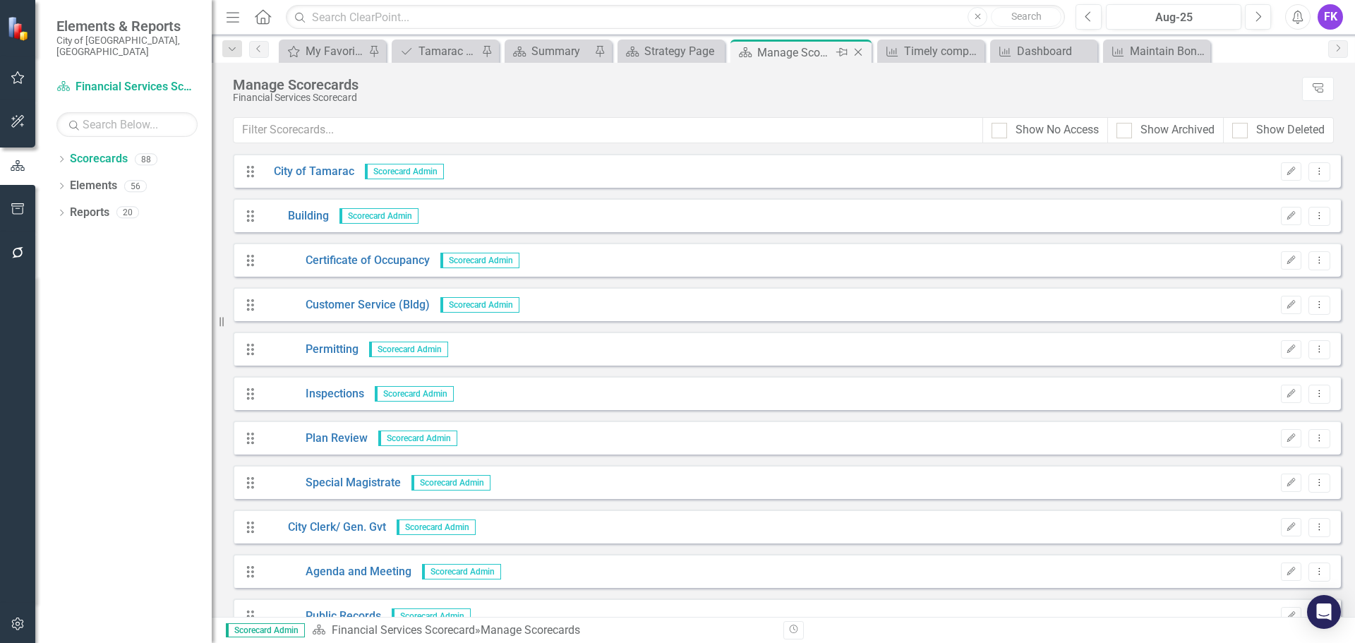
click at [860, 51] on icon "Close" at bounding box center [858, 52] width 14 height 11
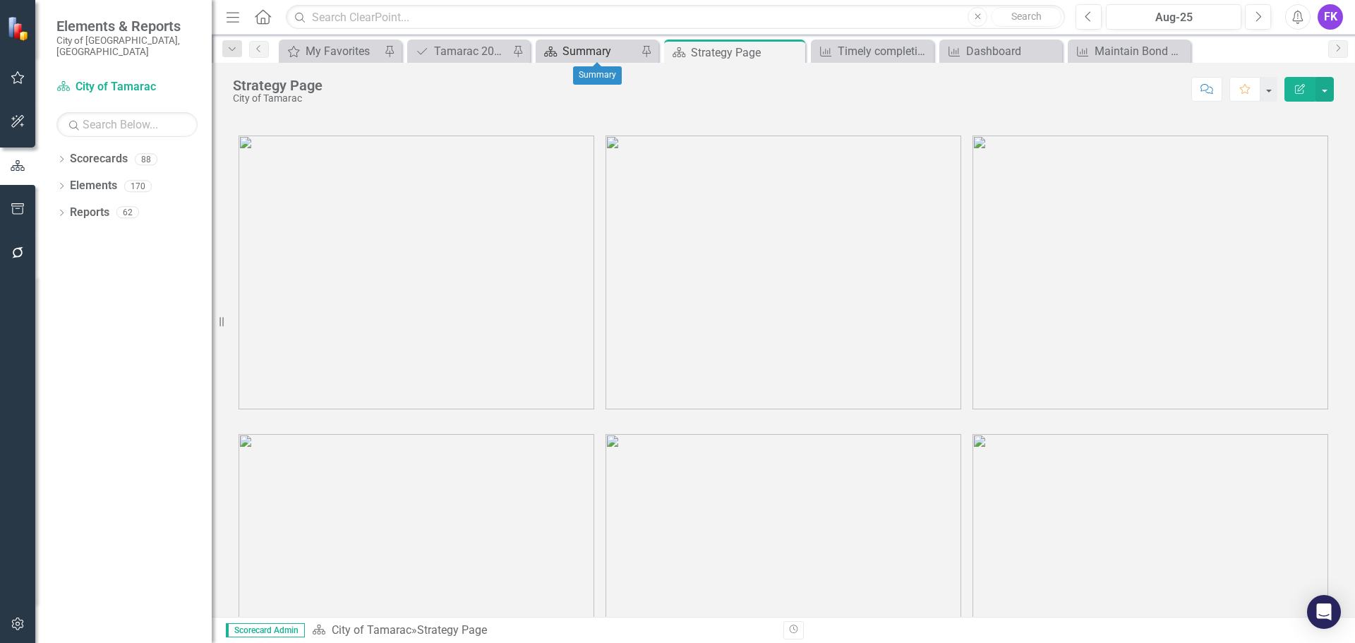
click at [603, 58] on div "Summary" at bounding box center [600, 51] width 75 height 18
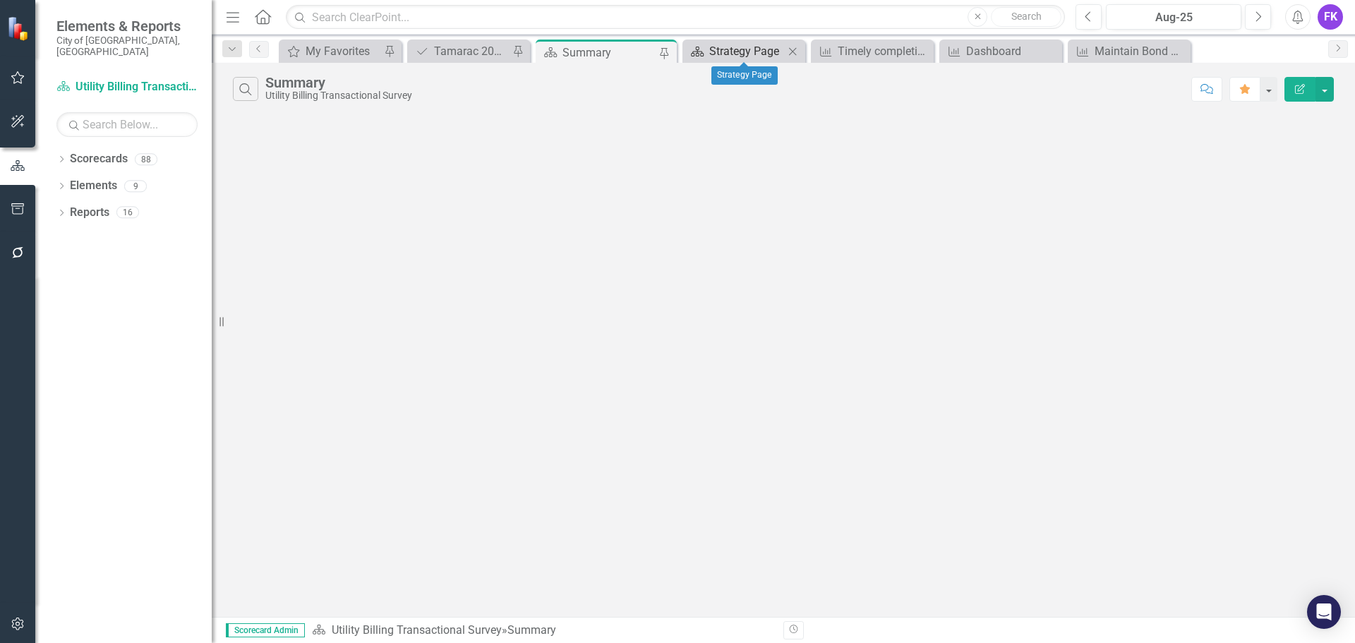
click at [762, 55] on div "Strategy Page" at bounding box center [746, 51] width 75 height 18
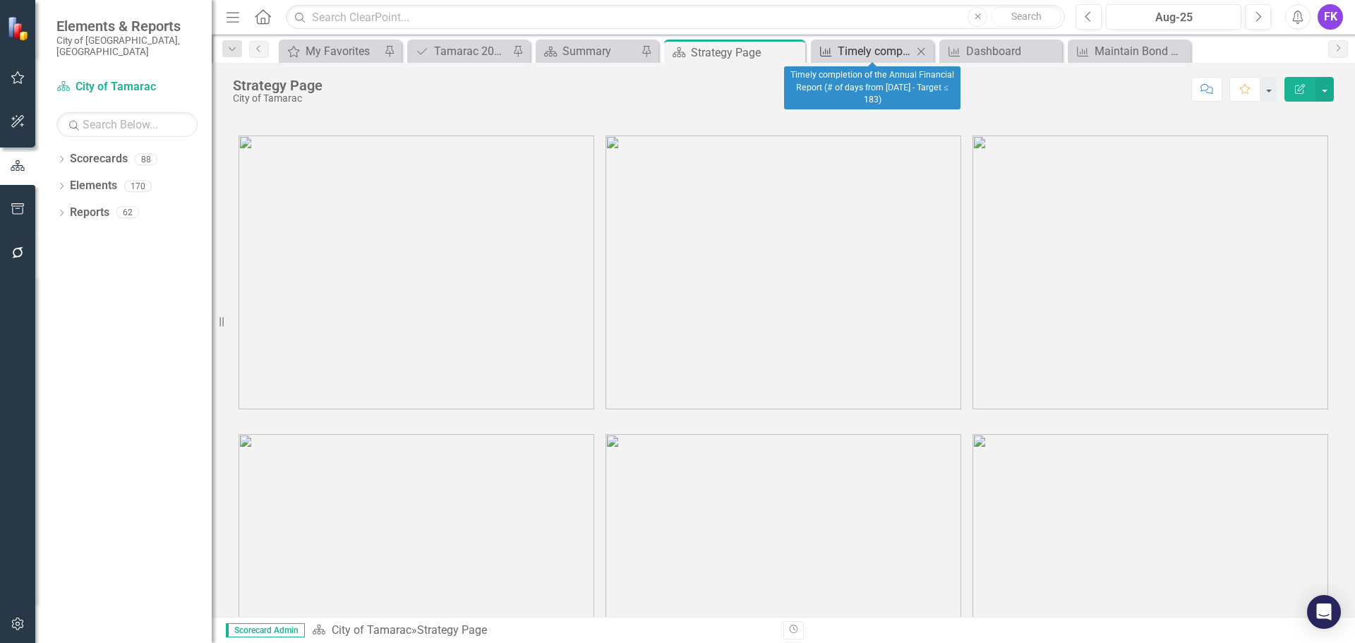
click at [875, 49] on div "Timely completion of the Annual Financial Report (# of days from [DATE] - Targe…" at bounding box center [875, 51] width 75 height 18
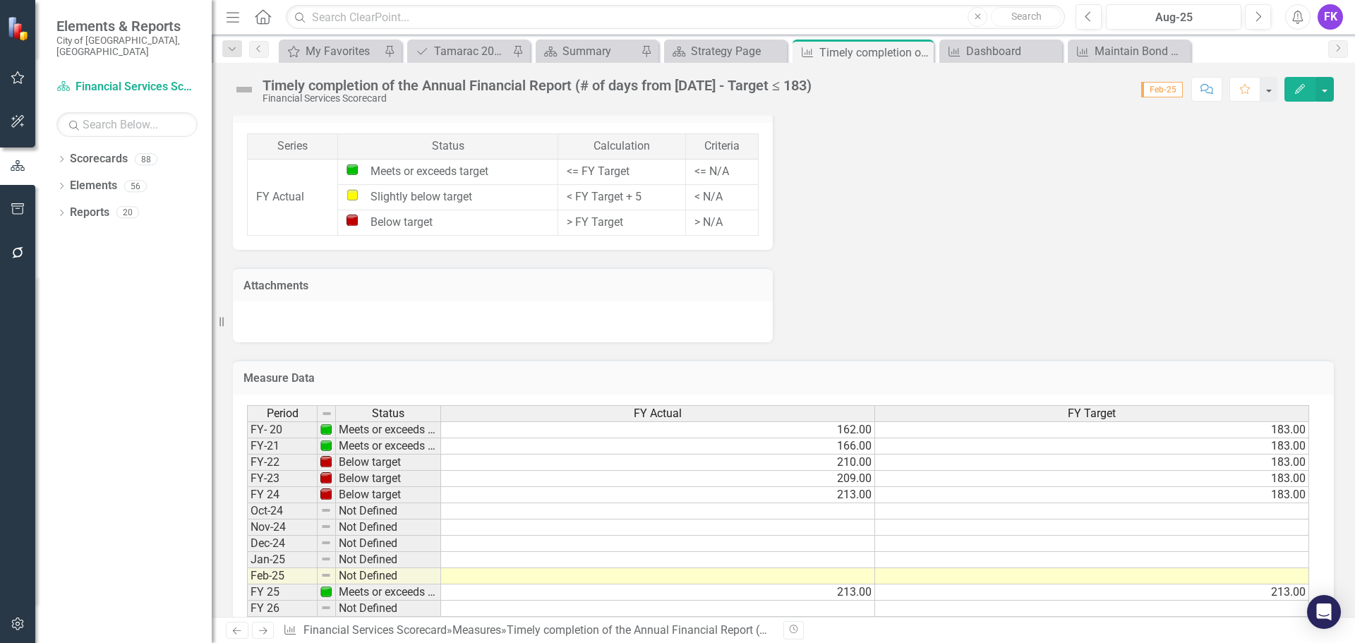
scroll to position [847, 0]
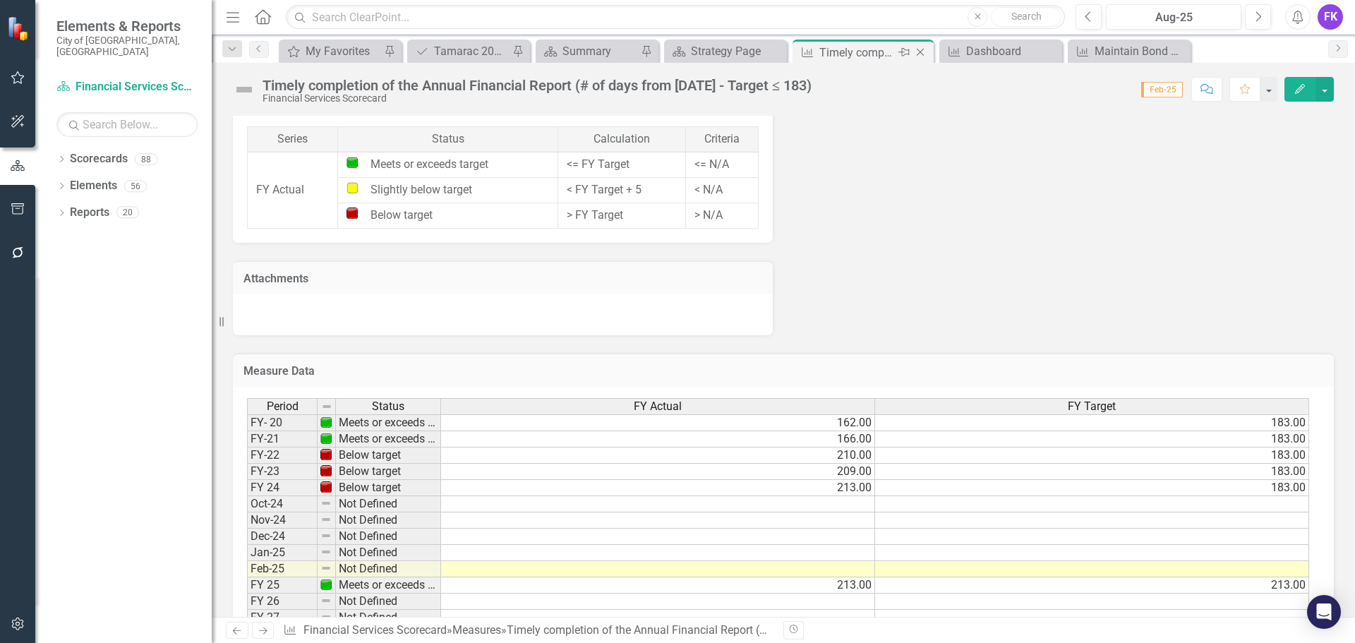
click at [922, 47] on icon "Close" at bounding box center [920, 52] width 14 height 11
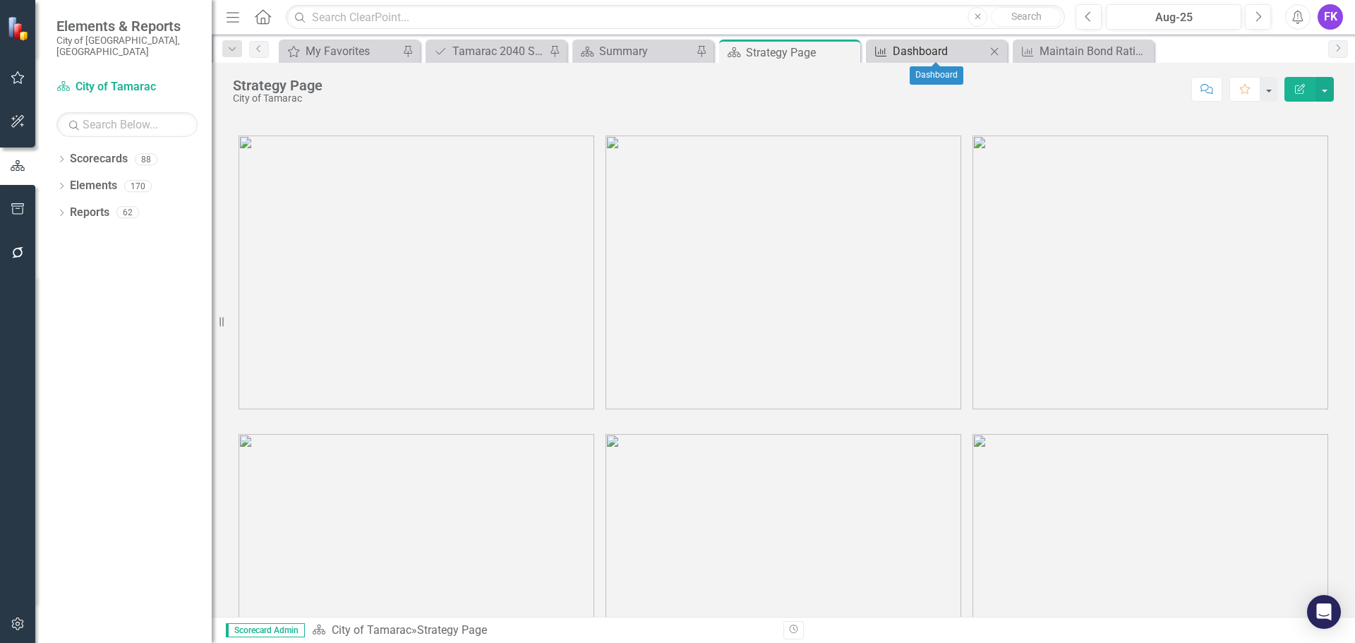
click at [931, 46] on div "Dashboard" at bounding box center [939, 51] width 93 height 18
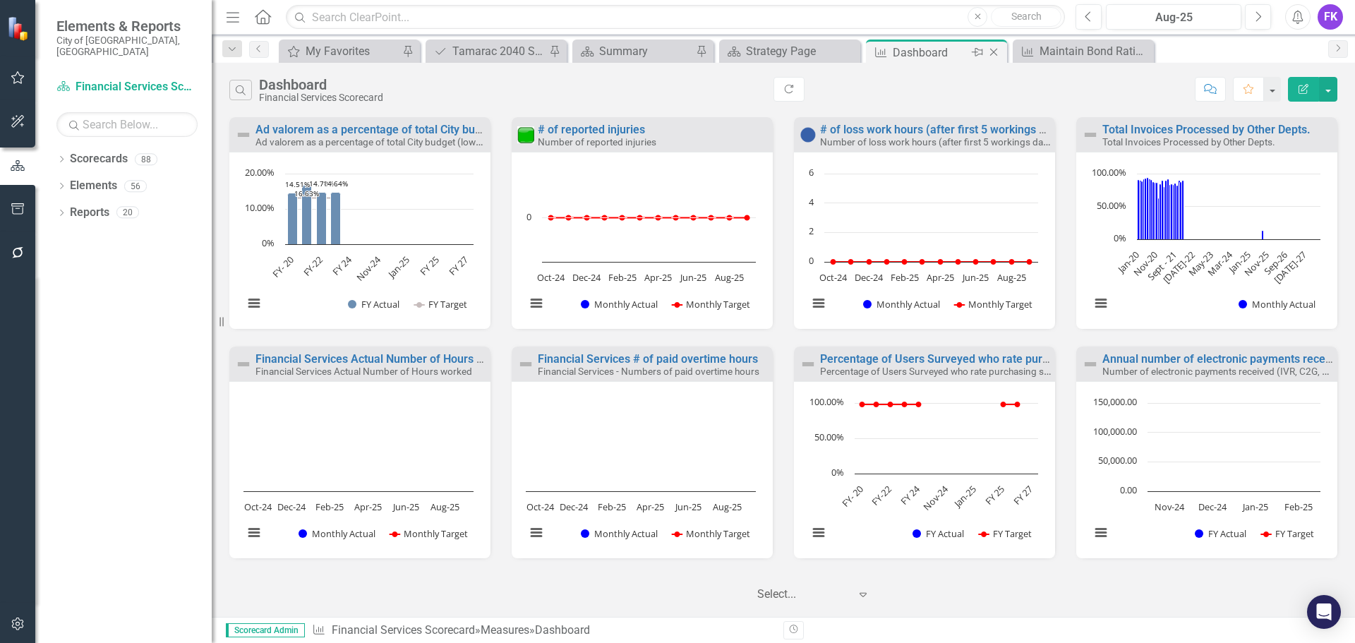
click at [992, 52] on icon "Close" at bounding box center [994, 52] width 14 height 11
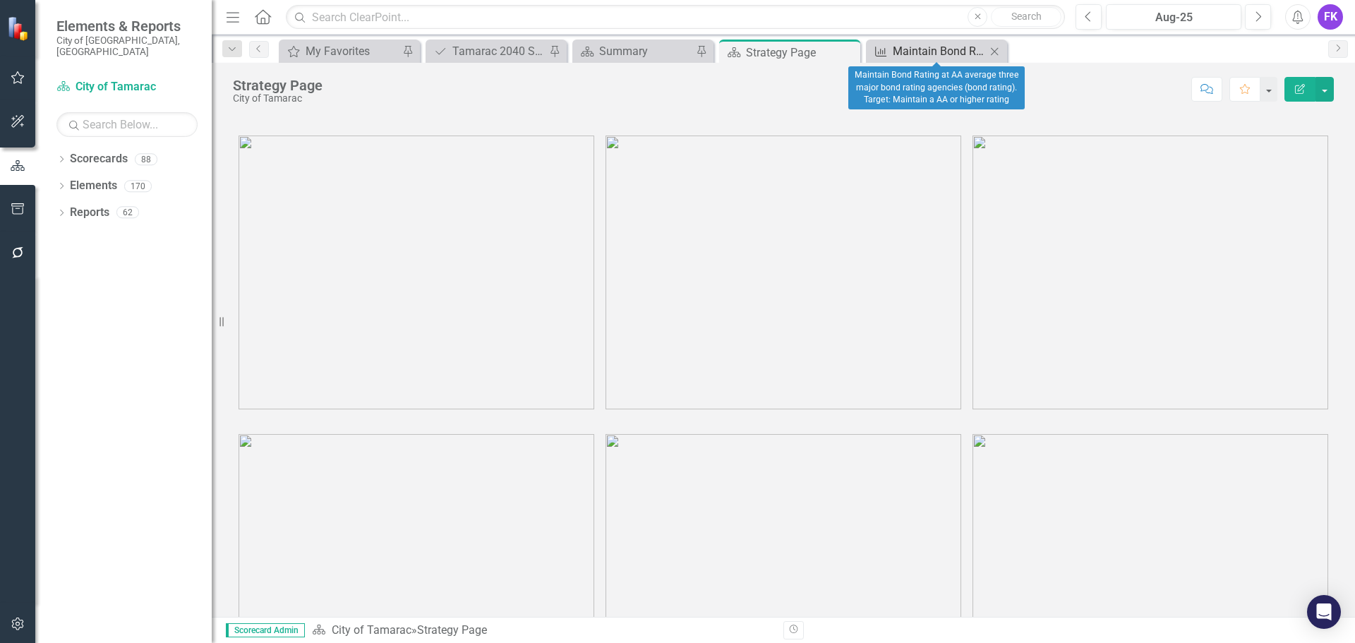
click at [930, 52] on div "Maintain Bond Rating at AA average three major bond rating agencies (bond ratin…" at bounding box center [939, 51] width 93 height 18
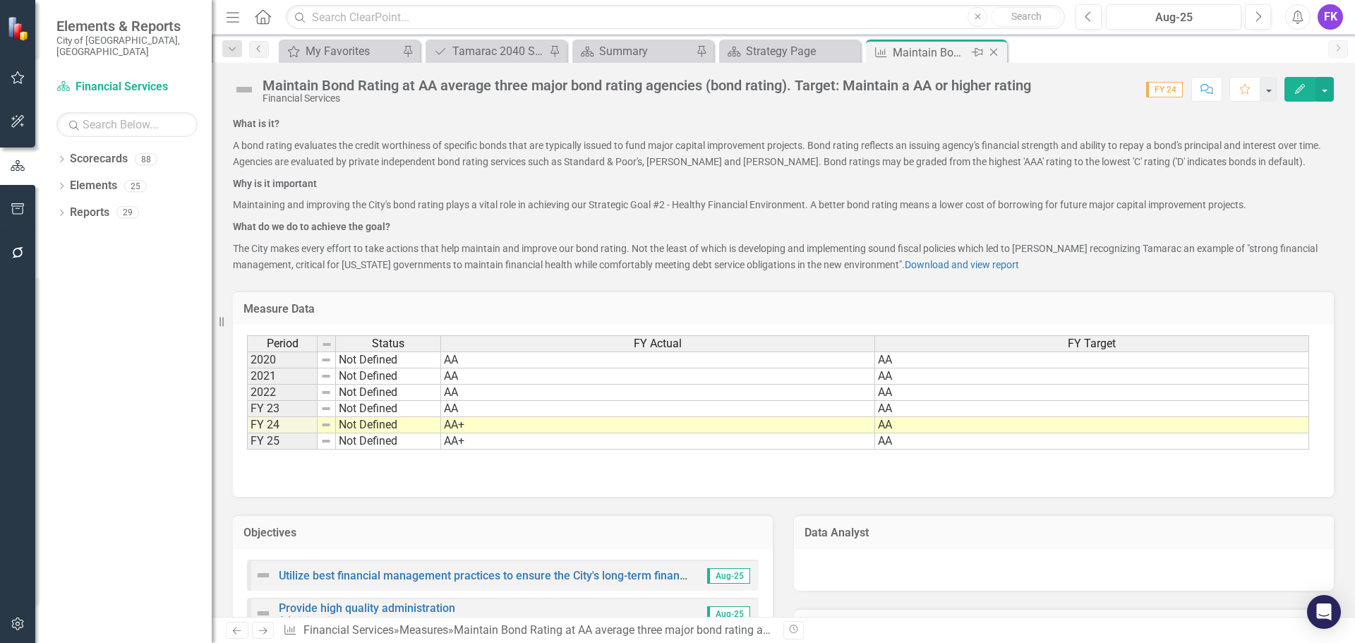
click at [992, 48] on icon "Close" at bounding box center [994, 52] width 14 height 11
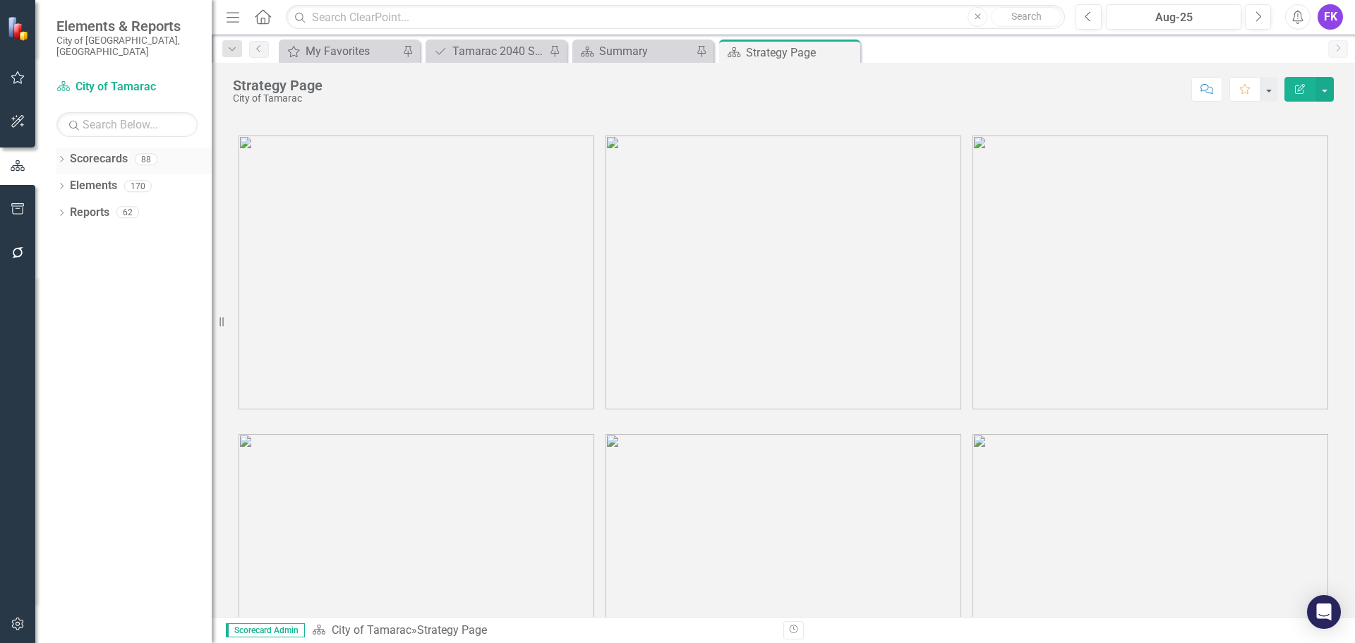
click at [104, 151] on link "Scorecards" at bounding box center [99, 159] width 58 height 16
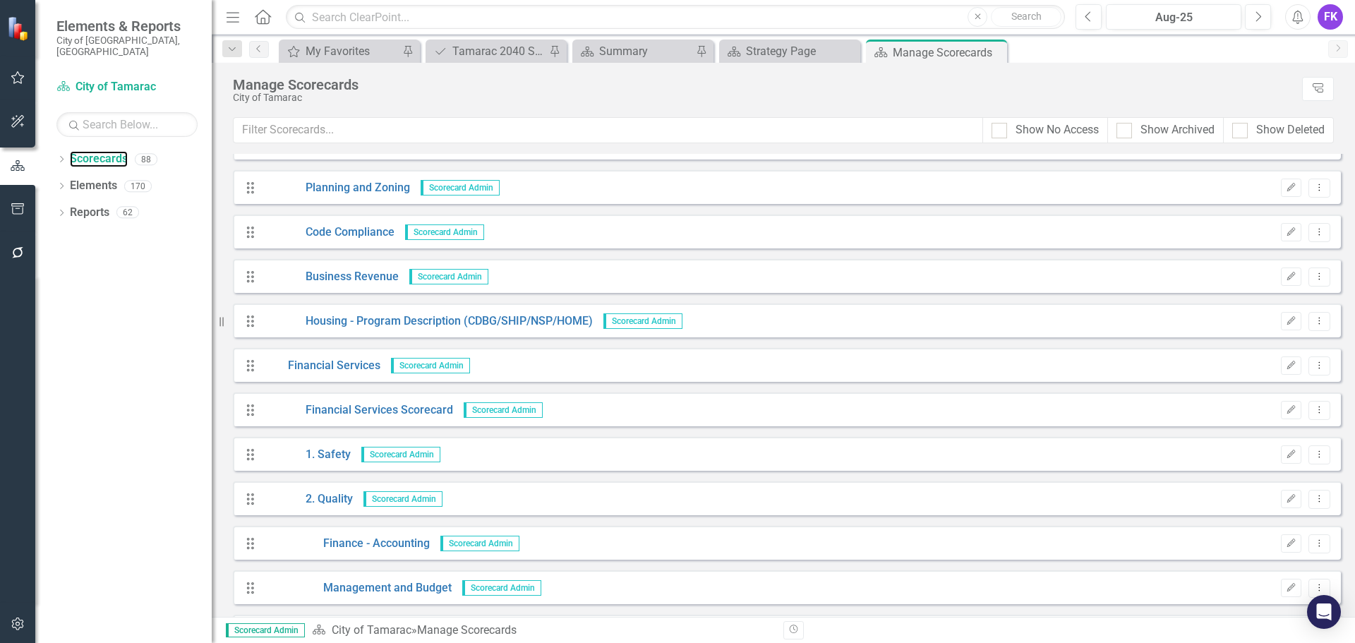
scroll to position [776, 0]
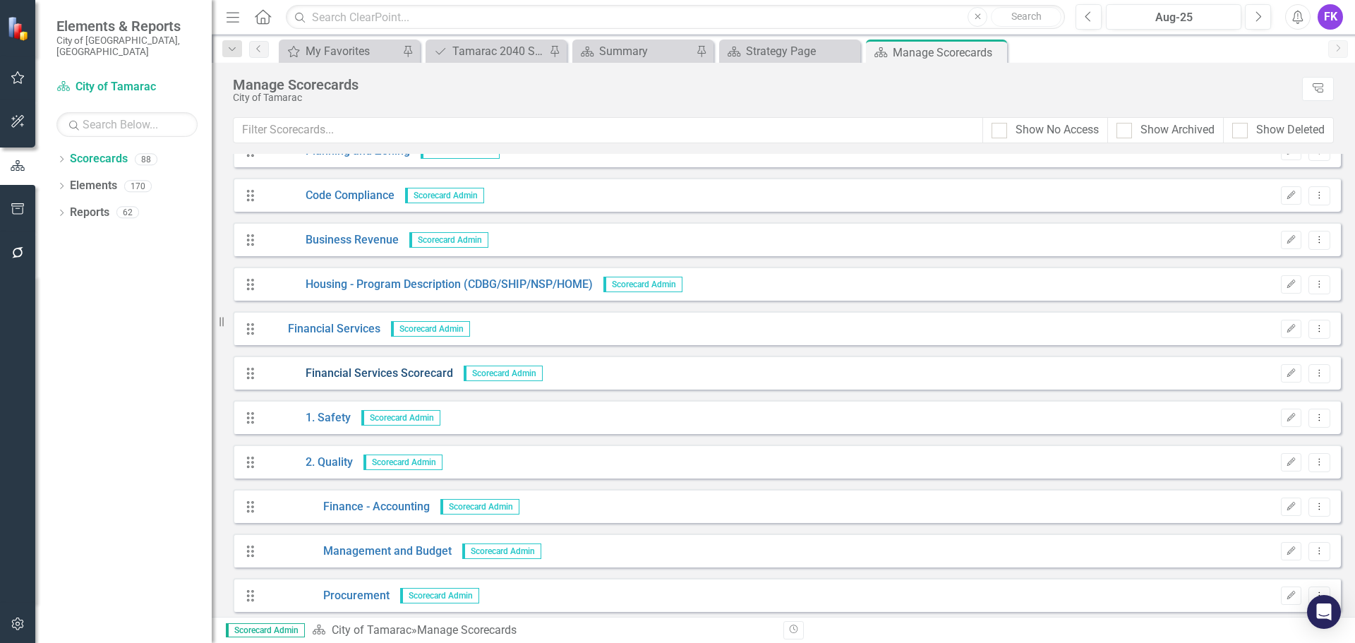
click at [390, 375] on link "Financial Services Scorecard" at bounding box center [358, 374] width 190 height 16
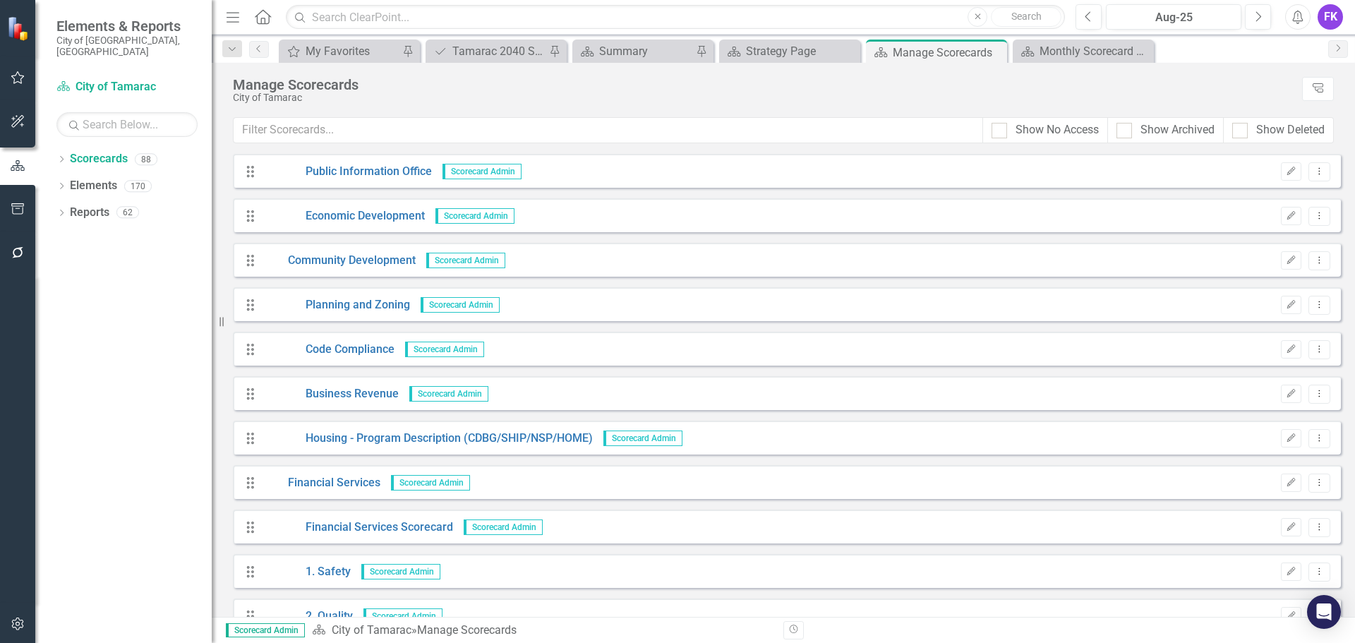
scroll to position [706, 0]
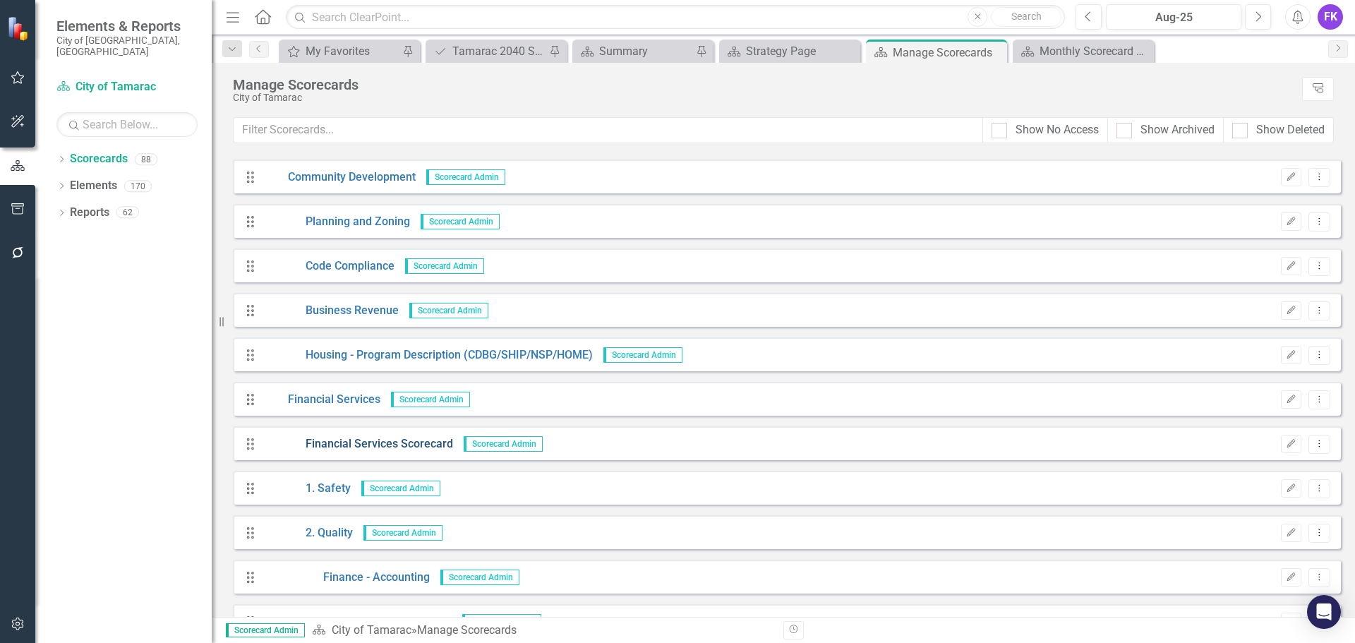
click at [364, 441] on link "Financial Services Scorecard" at bounding box center [358, 444] width 190 height 16
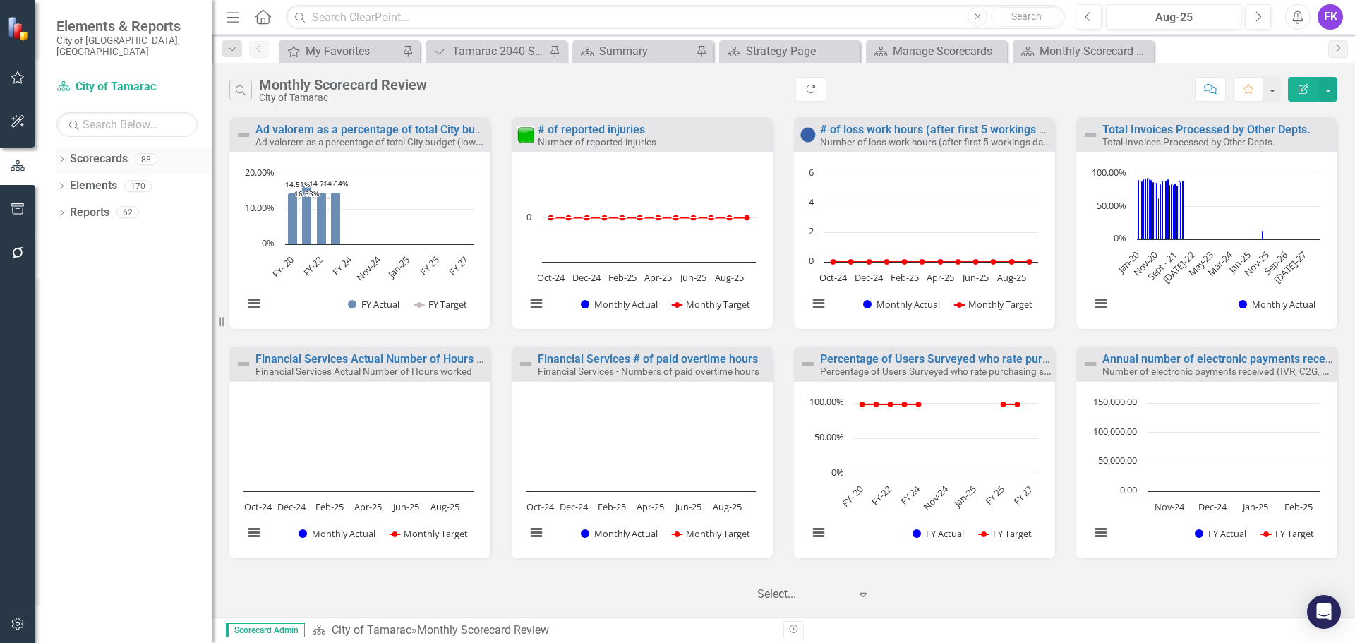
click at [98, 151] on link "Scorecards" at bounding box center [99, 159] width 58 height 16
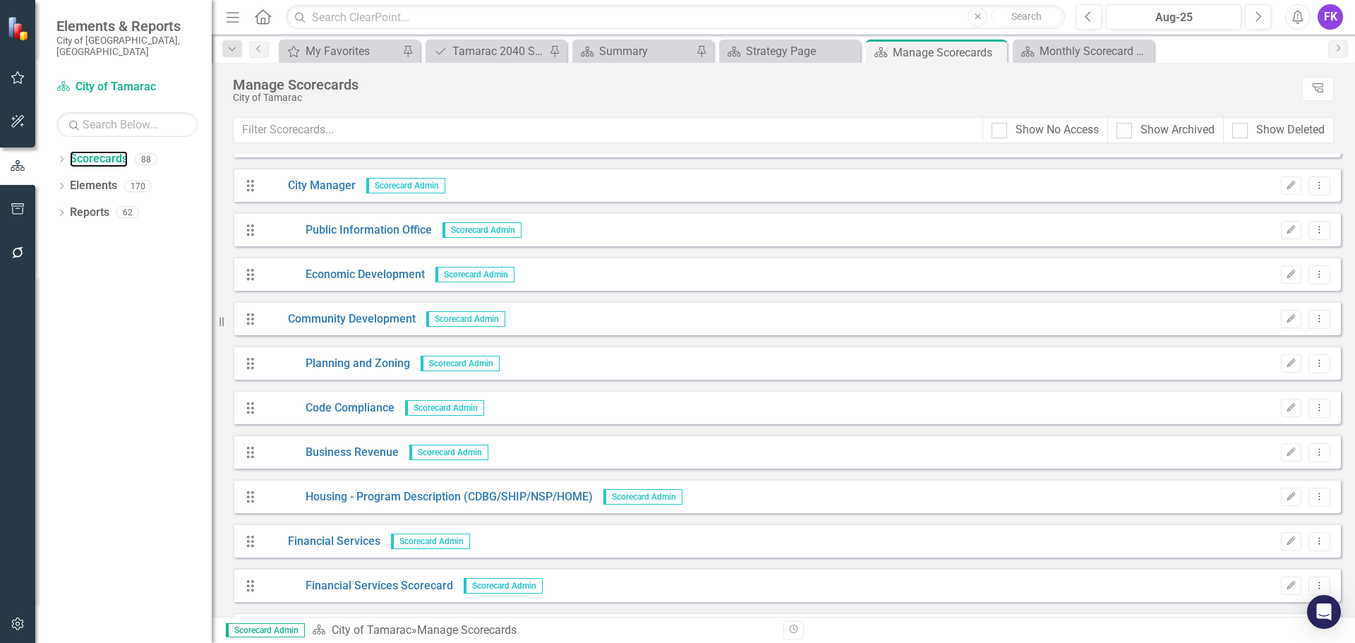
scroll to position [706, 0]
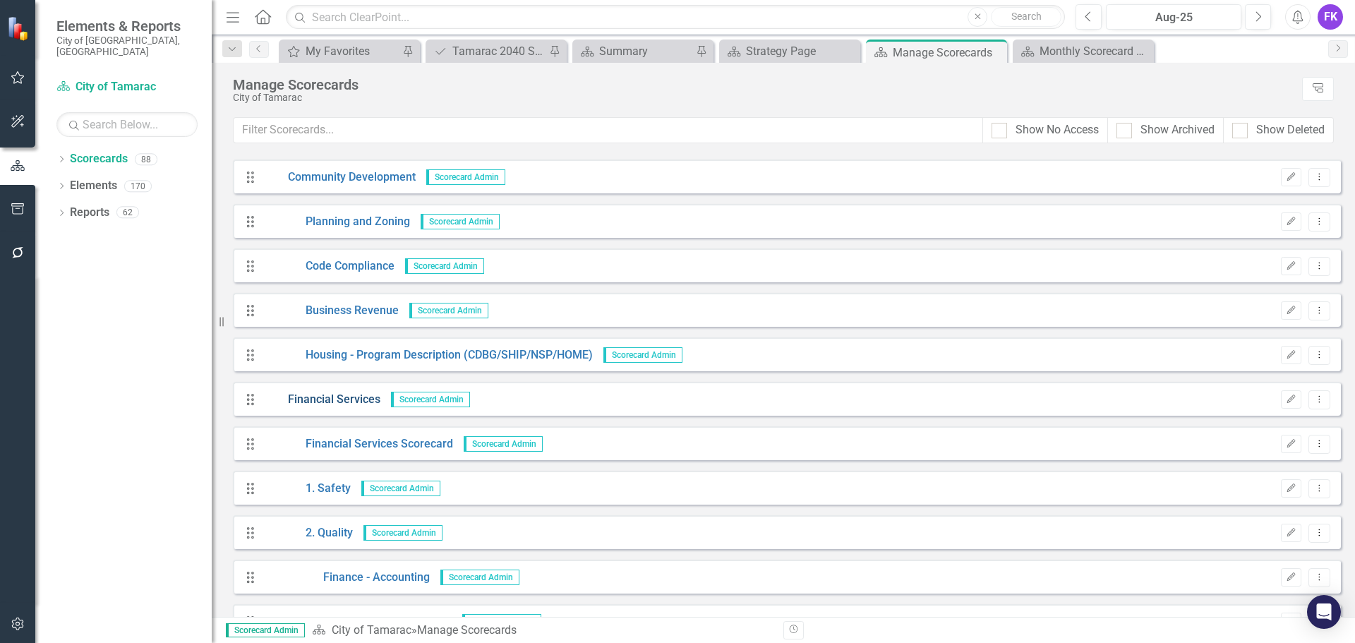
click at [343, 402] on link "Financial Services" at bounding box center [321, 400] width 117 height 16
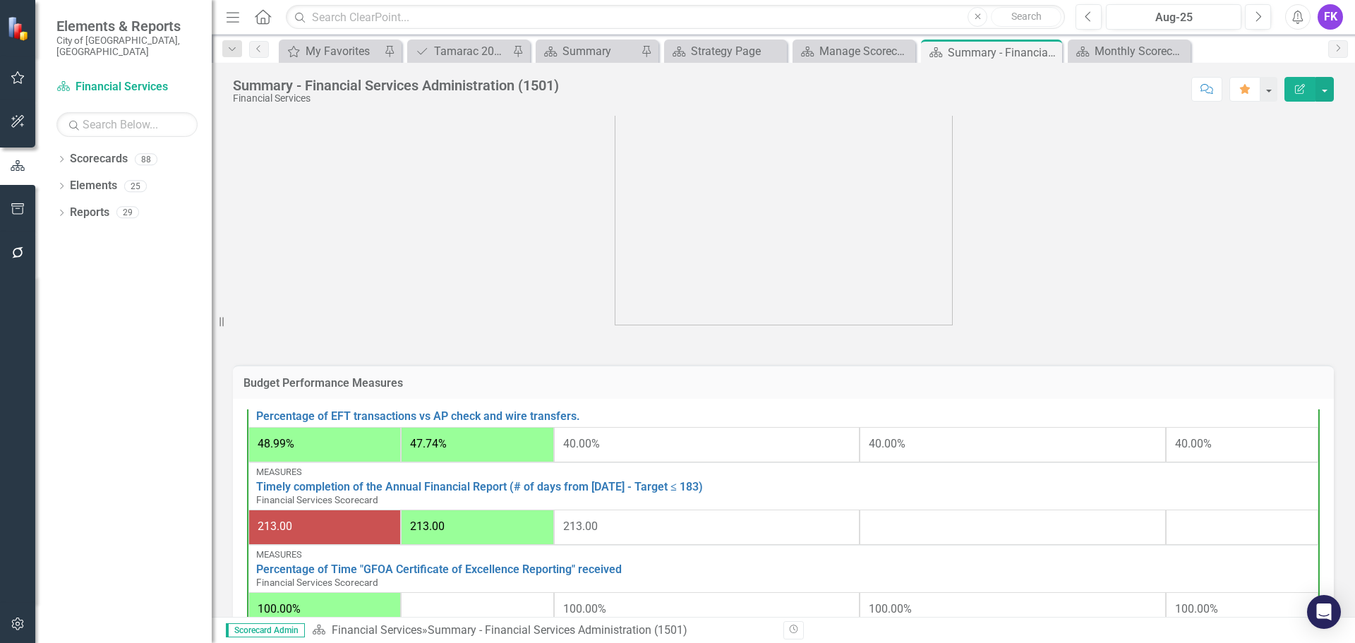
scroll to position [492, 0]
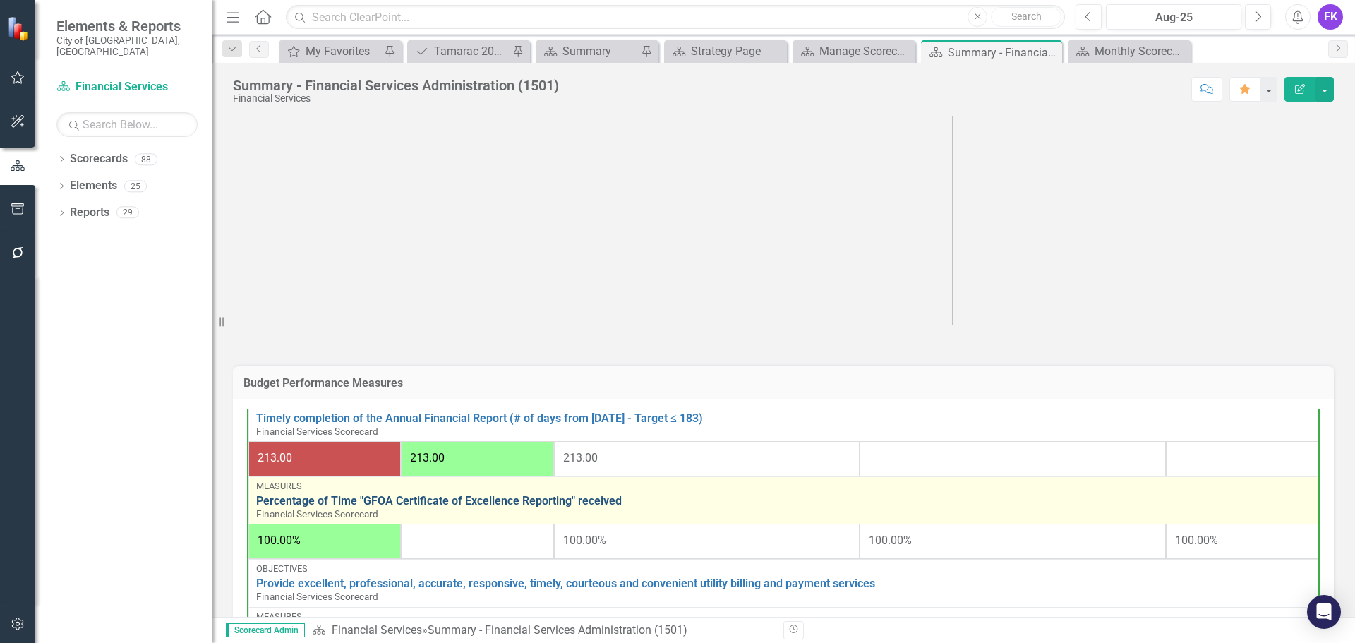
click at [473, 503] on link "Percentage of Time "GFOA Certificate of Excellence Reporting" received" at bounding box center [783, 501] width 1055 height 13
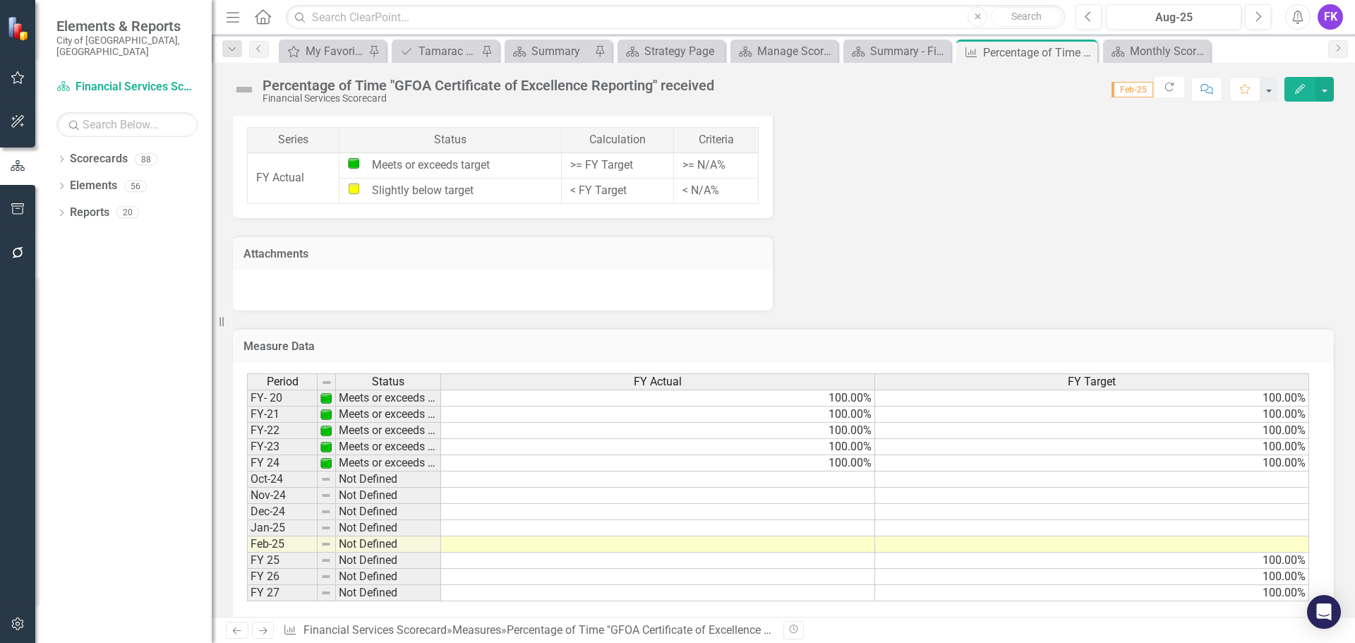
scroll to position [847, 0]
click at [1287, 544] on td at bounding box center [1092, 544] width 434 height 16
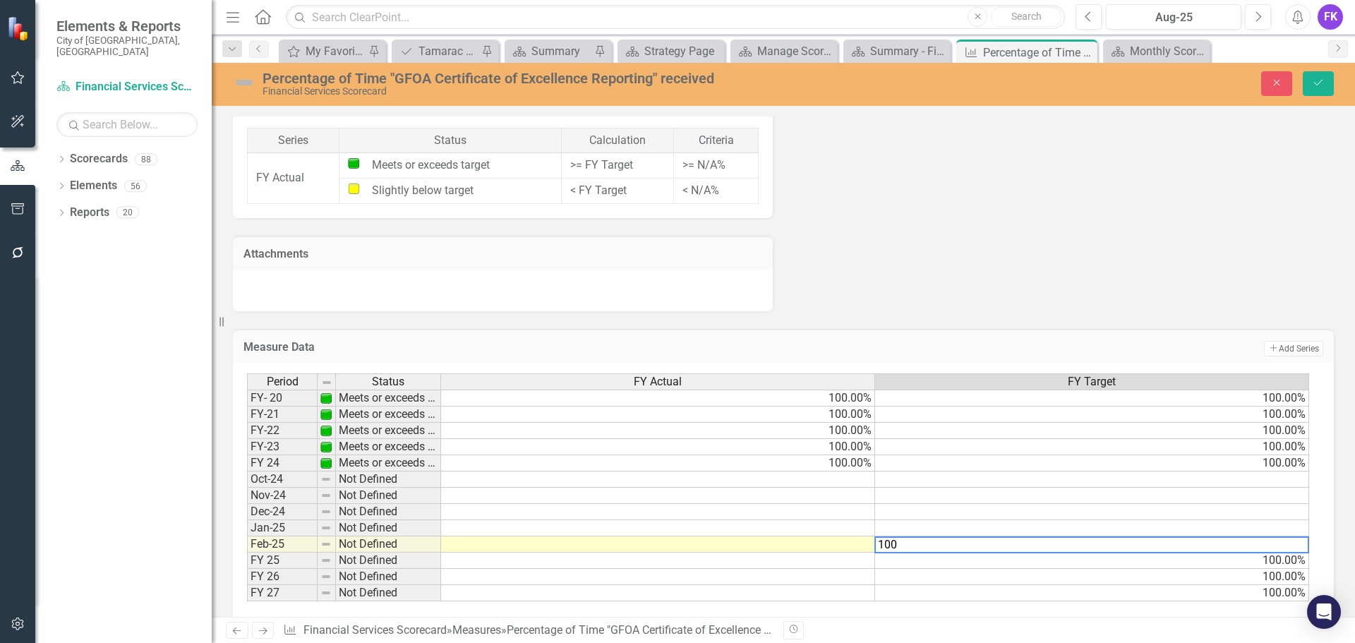
click at [805, 539] on td at bounding box center [658, 544] width 434 height 16
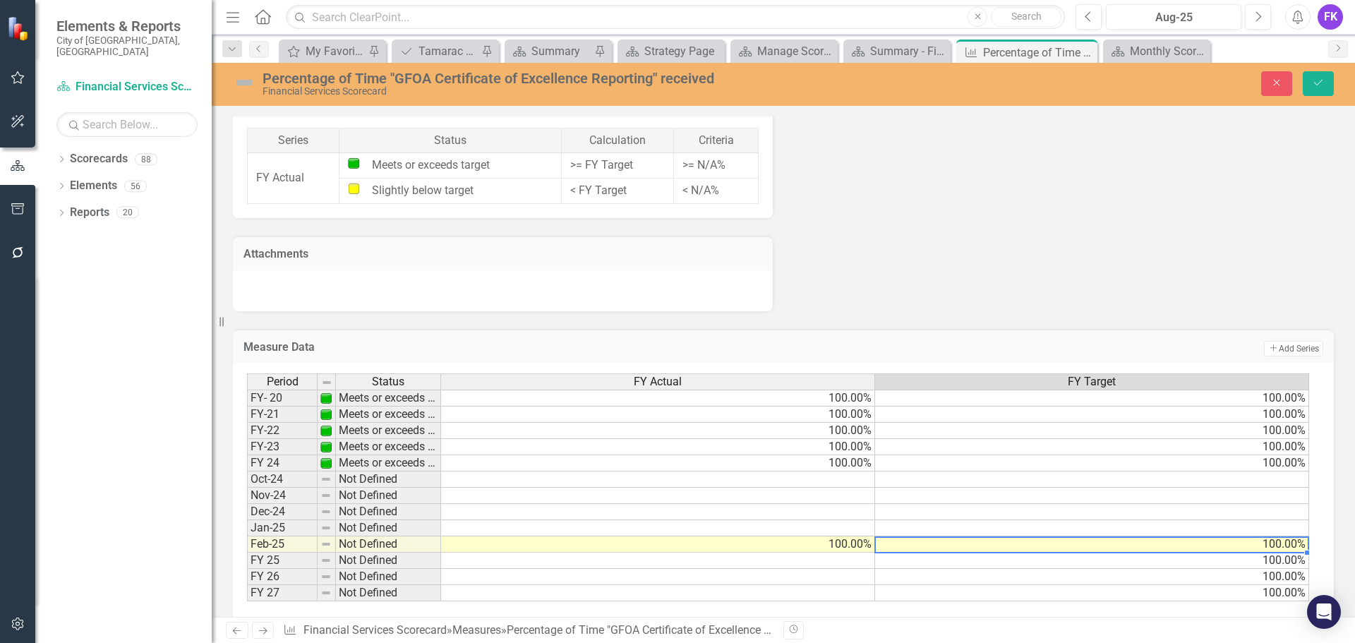
click at [1275, 545] on td "100.00%" at bounding box center [1092, 544] width 434 height 16
click at [247, 538] on div "Period Status FY Actual FY Target FY- 20 Meets or exceeds target 100.00% 100.00…" at bounding box center [247, 487] width 0 height 228
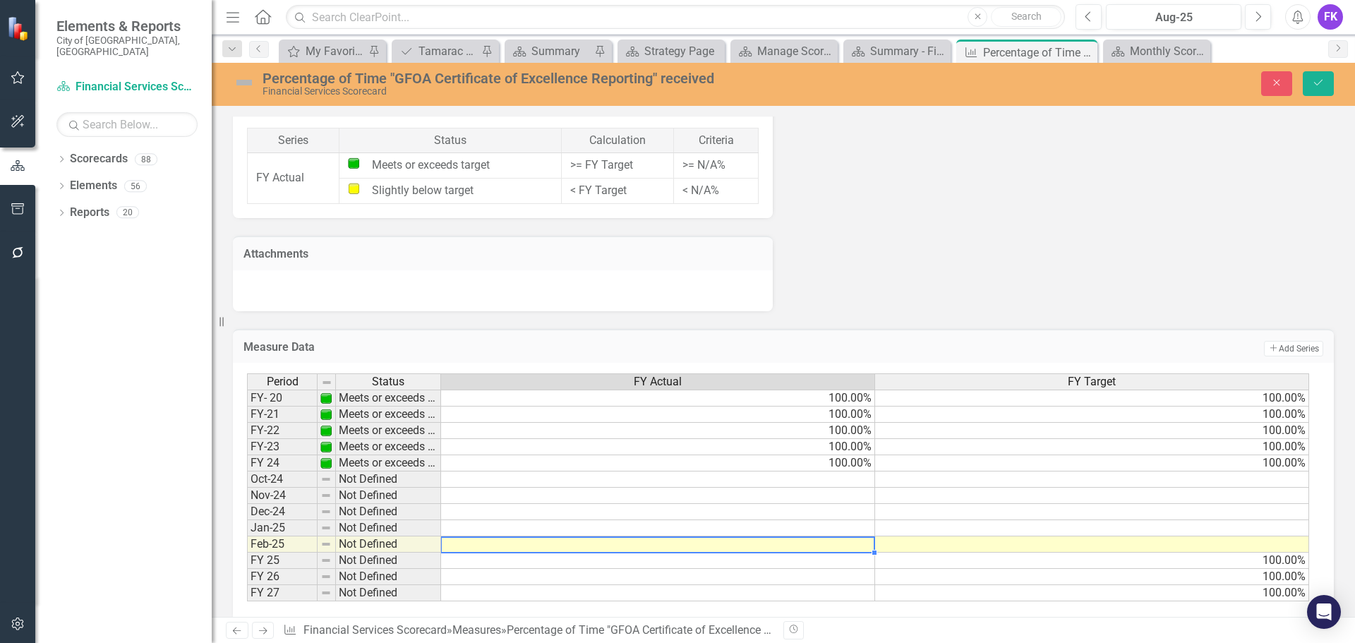
click at [833, 561] on td at bounding box center [658, 561] width 434 height 16
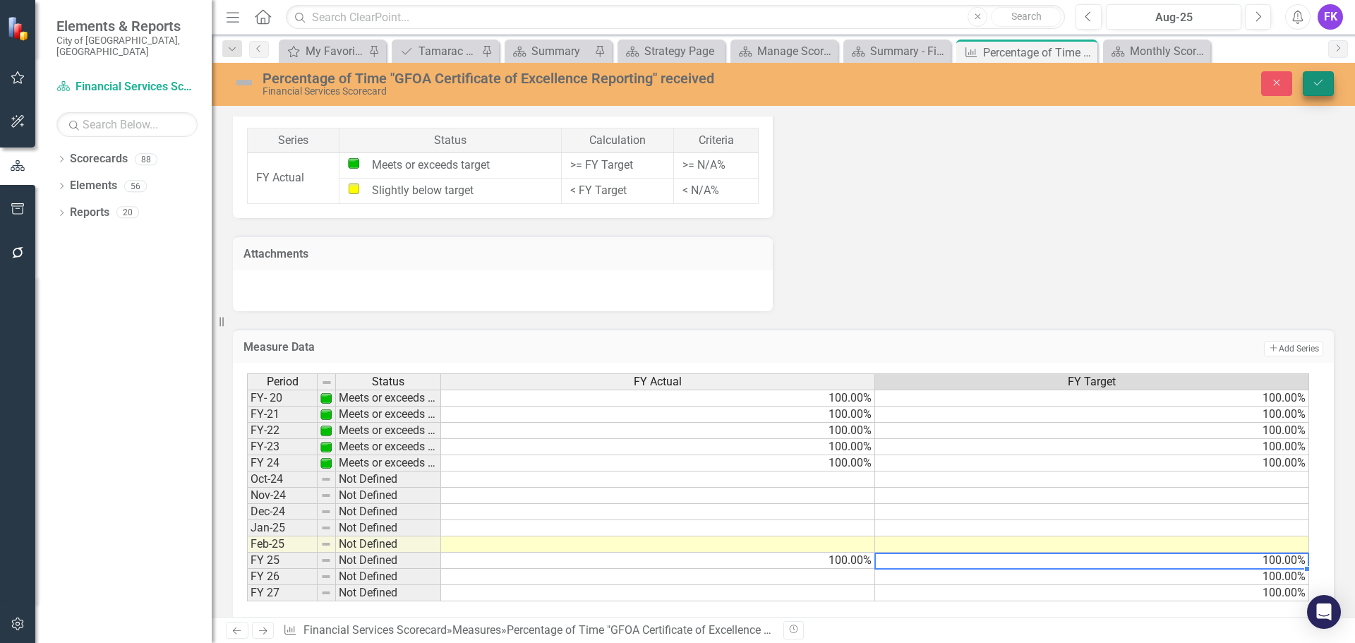
type textarea "100"
click at [1328, 85] on button "Save" at bounding box center [1318, 83] width 31 height 25
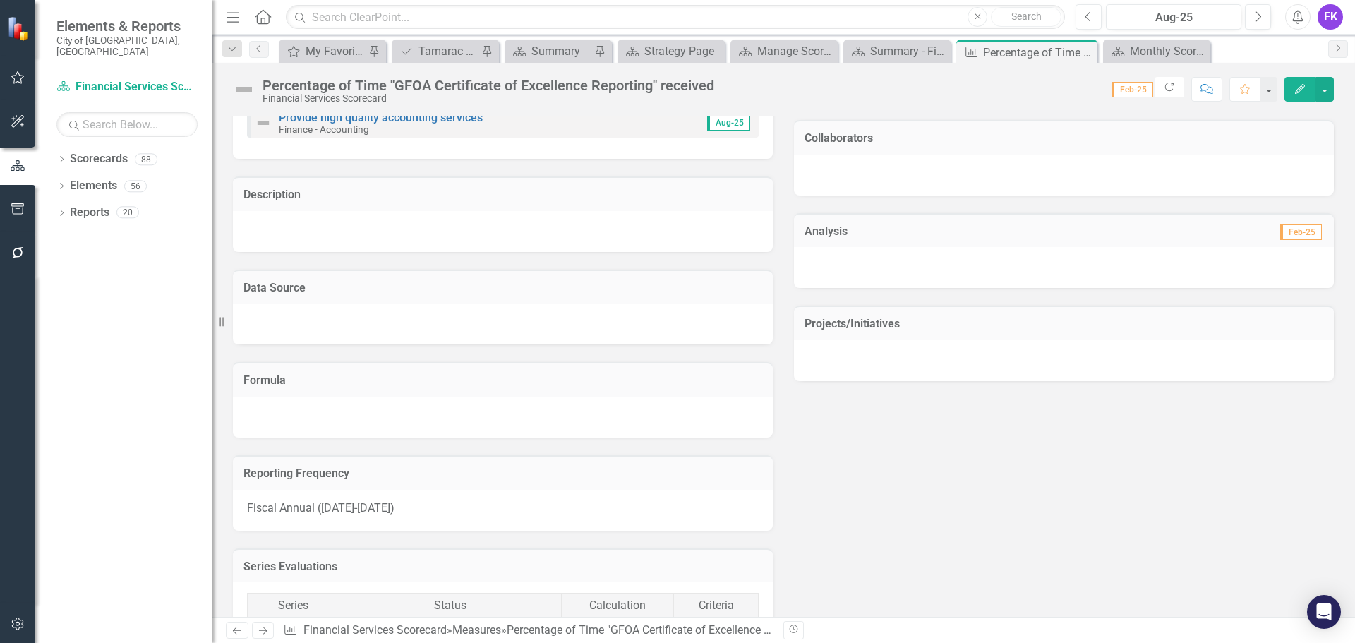
scroll to position [160, 0]
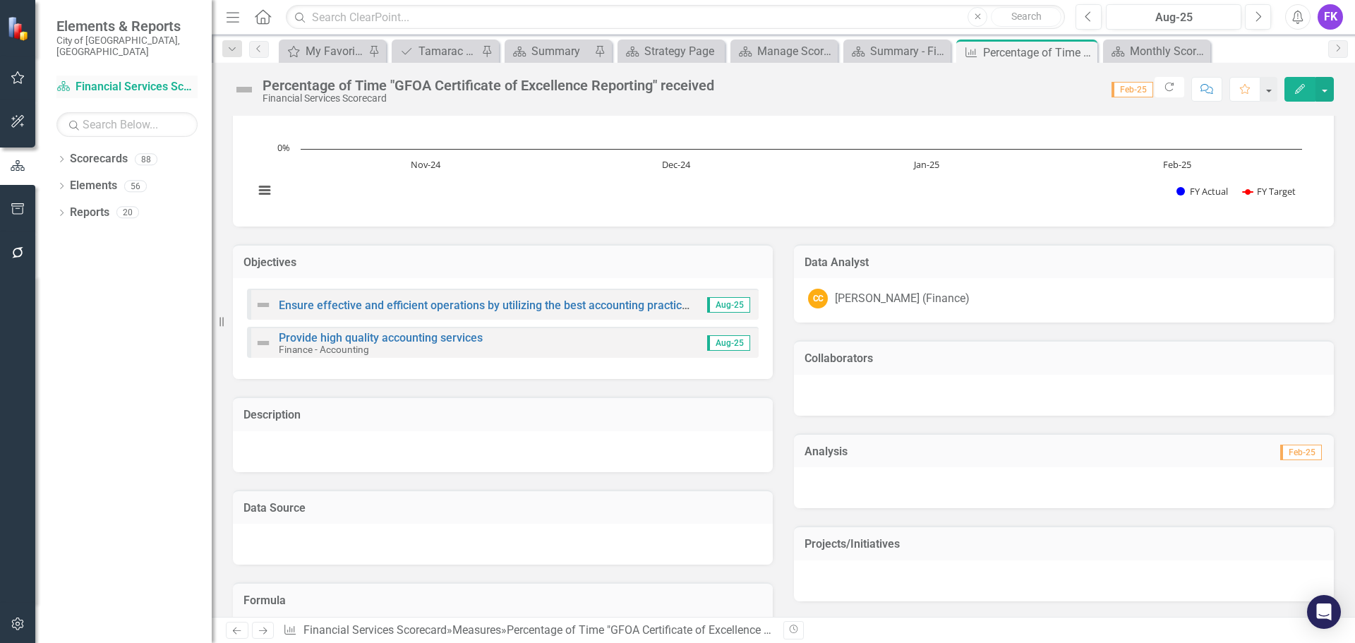
click at [83, 79] on link "Scorecard Financial Services Scorecard" at bounding box center [126, 87] width 141 height 16
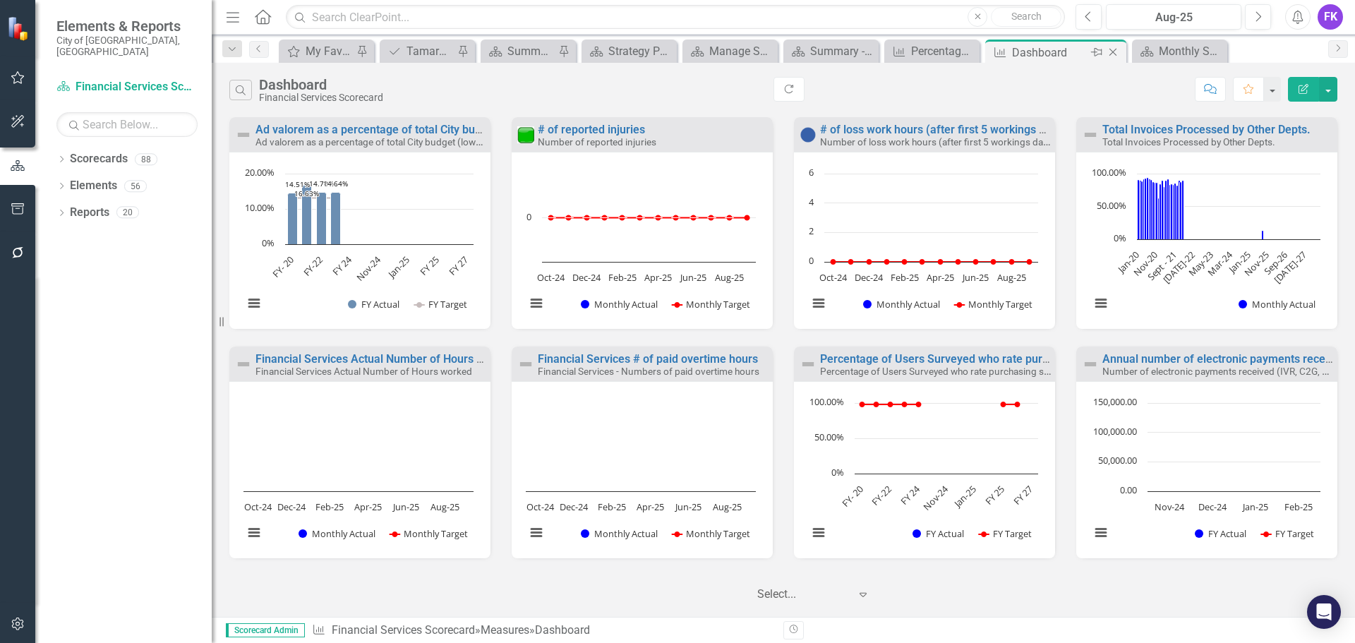
click at [1114, 49] on icon "Close" at bounding box center [1113, 52] width 14 height 11
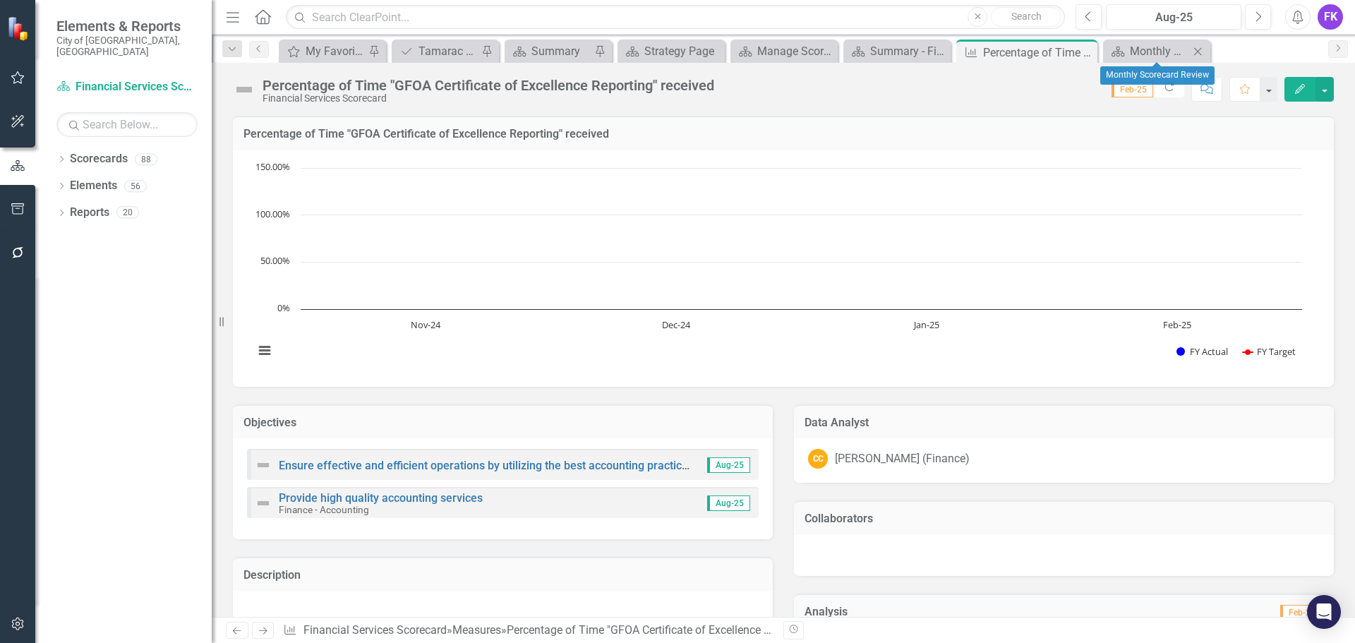
click at [1197, 49] on icon "Close" at bounding box center [1198, 51] width 14 height 11
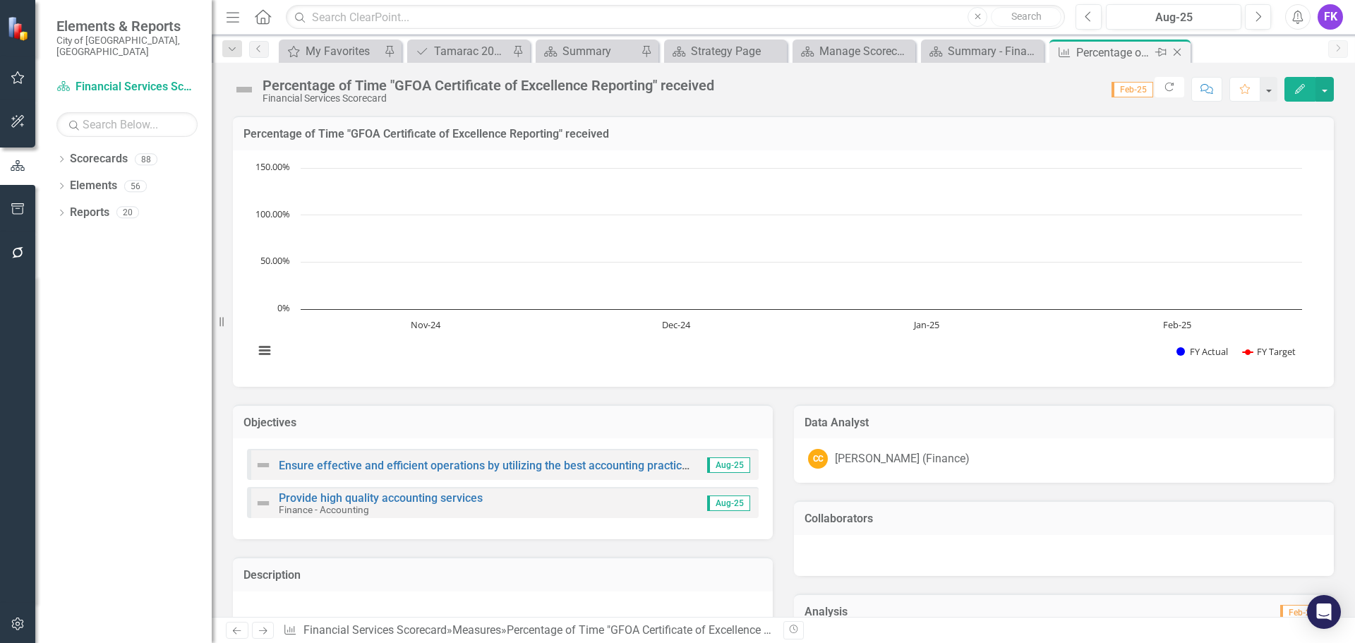
click at [1181, 49] on icon at bounding box center [1178, 53] width 8 height 8
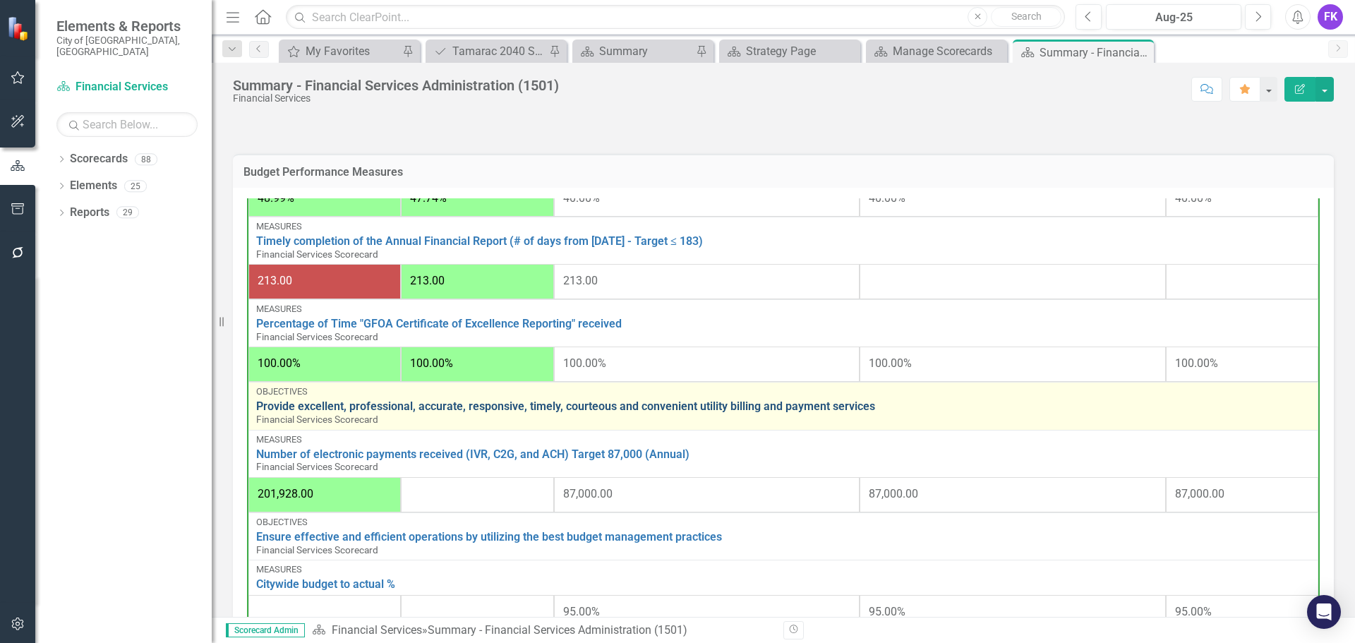
scroll to position [492, 0]
